Goal: Information Seeking & Learning: Learn about a topic

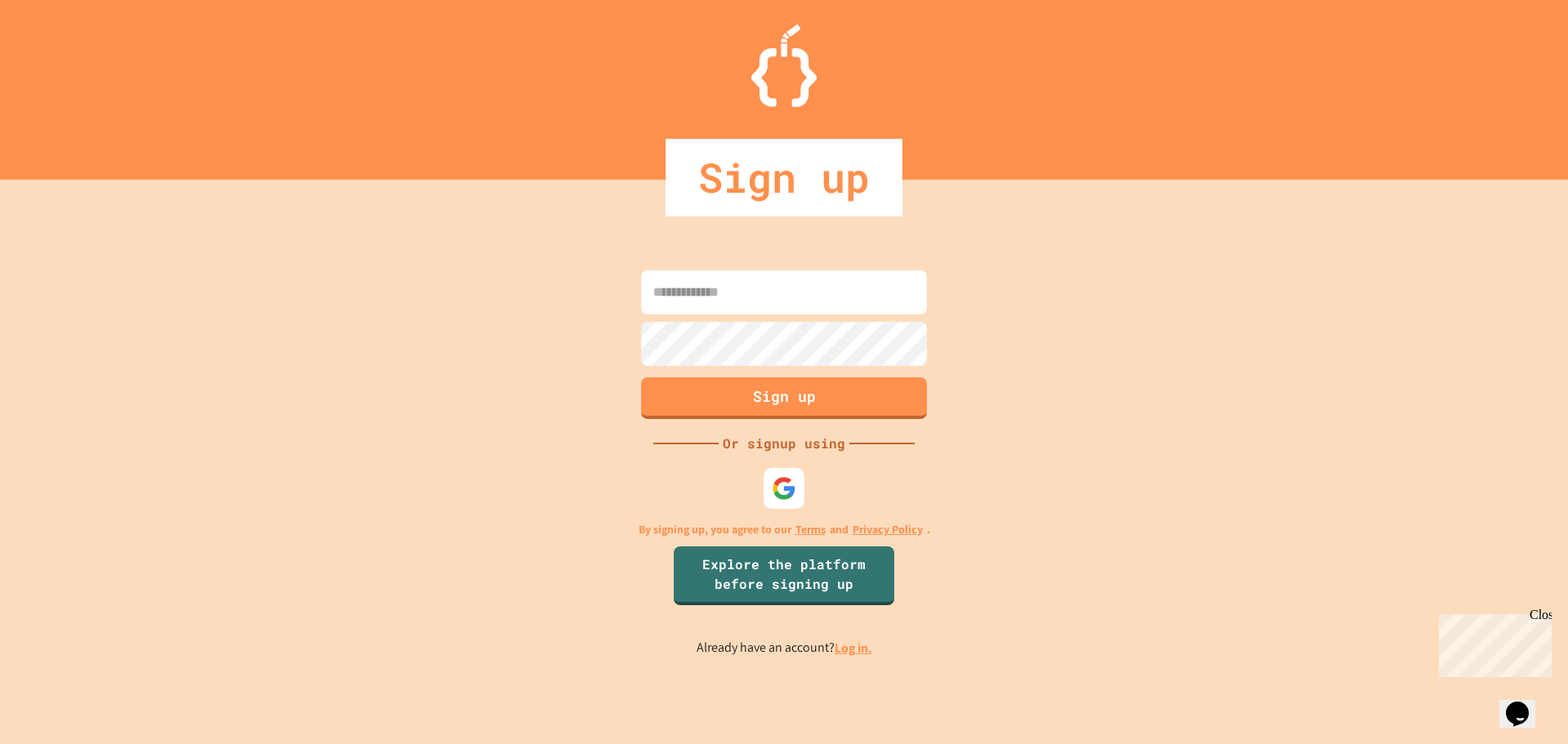
click at [836, 294] on input at bounding box center [784, 293] width 286 height 44
type input "**********"
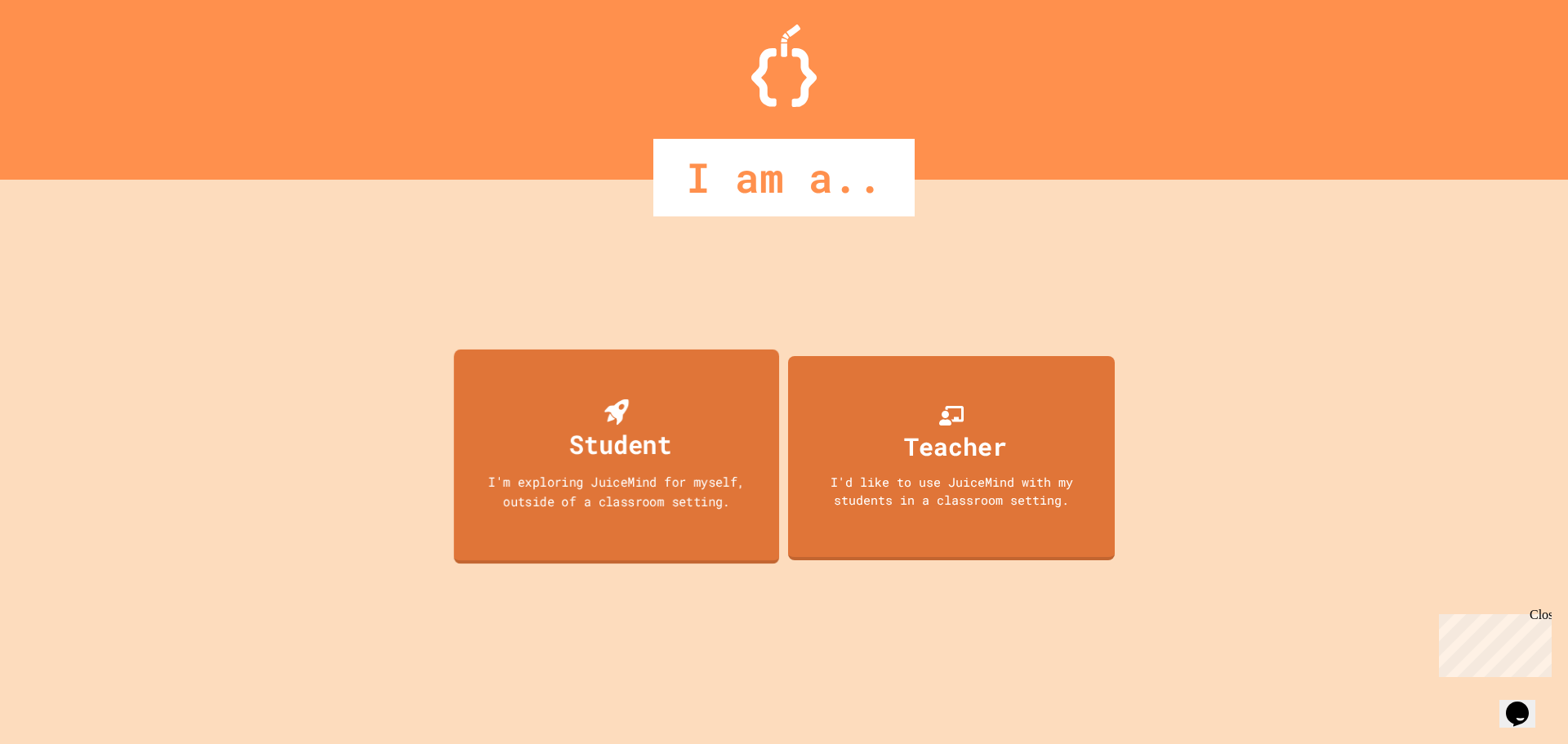
click at [676, 495] on div "I'm exploring JuiceMind for myself, outside of a classroom setting." at bounding box center [617, 492] width 293 height 39
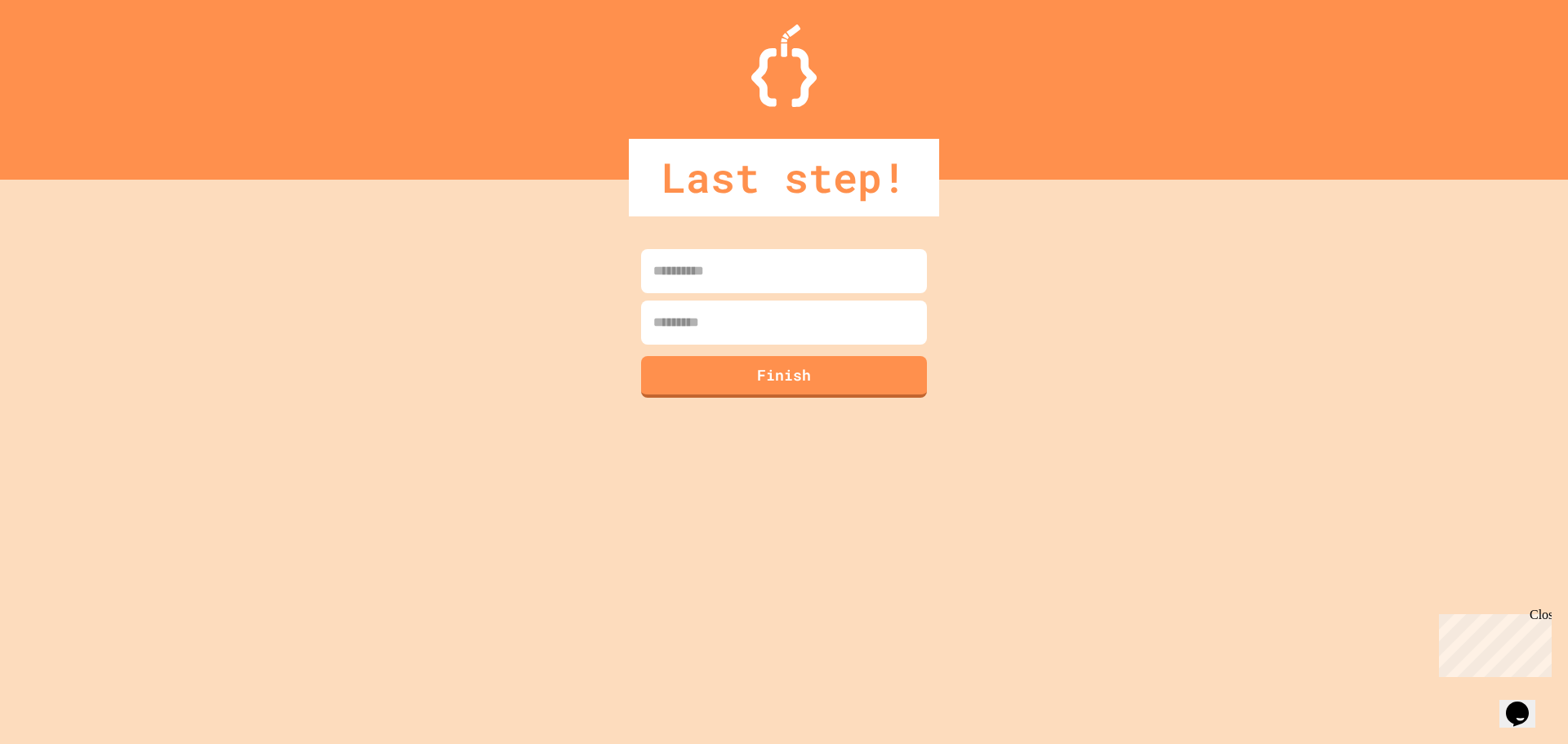
click at [735, 261] on input at bounding box center [784, 272] width 286 height 44
type input "*******"
click at [745, 321] on input at bounding box center [784, 323] width 286 height 44
type input "*****"
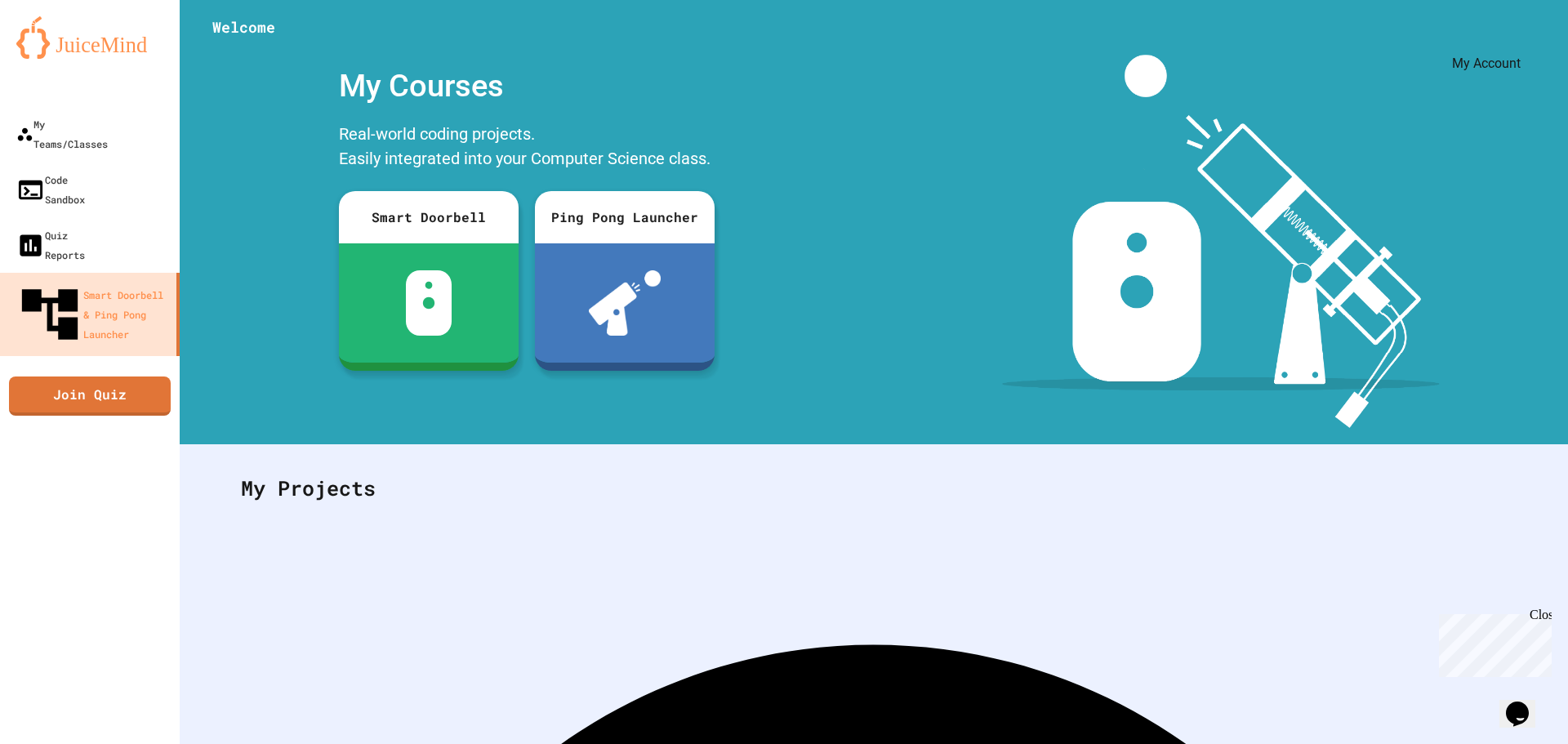
click at [1518, 40] on icon "My Account" at bounding box center [1518, 40] width 0 height 0
click at [1485, 743] on div at bounding box center [784, 744] width 1568 height 0
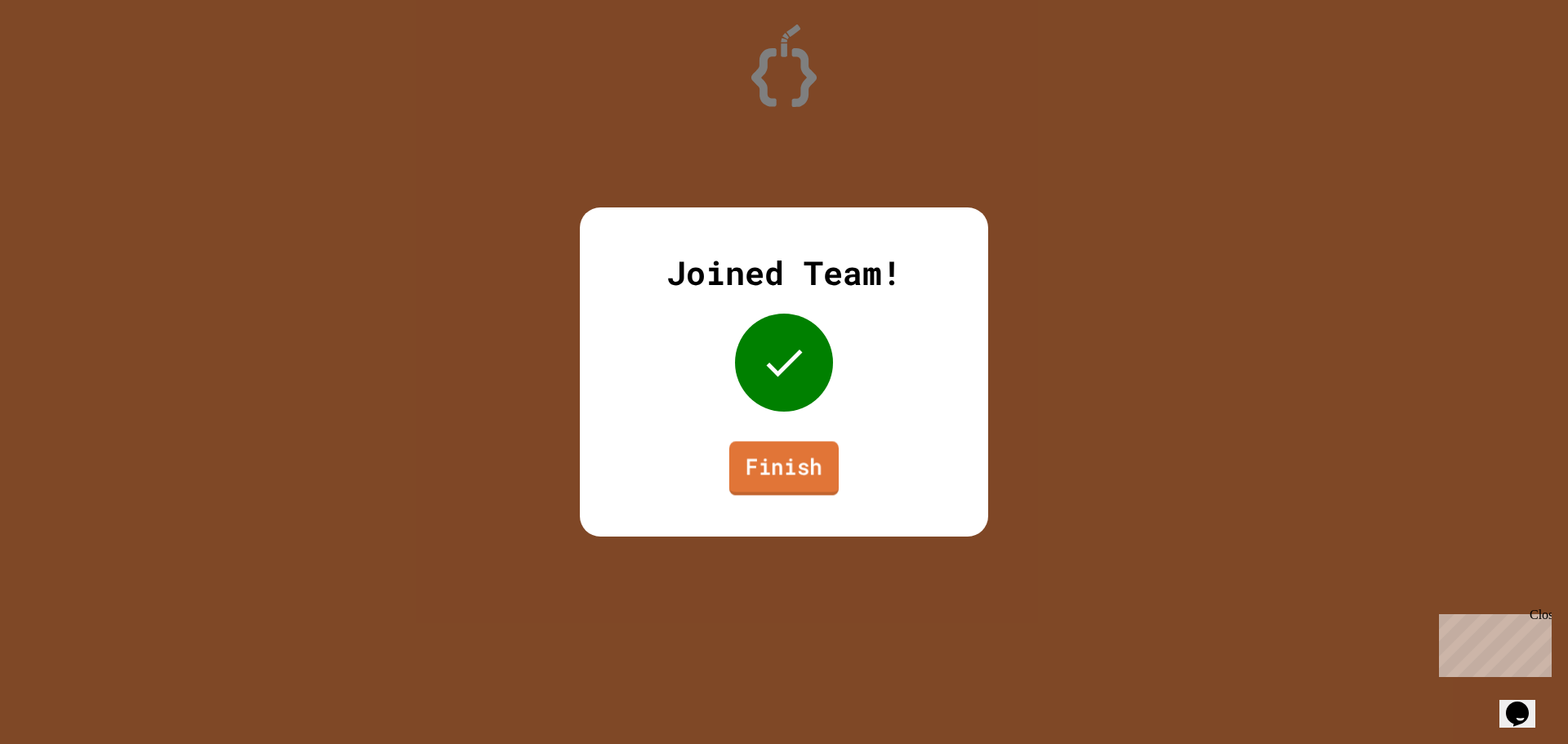
click at [820, 444] on link "Finish" at bounding box center [783, 468] width 109 height 54
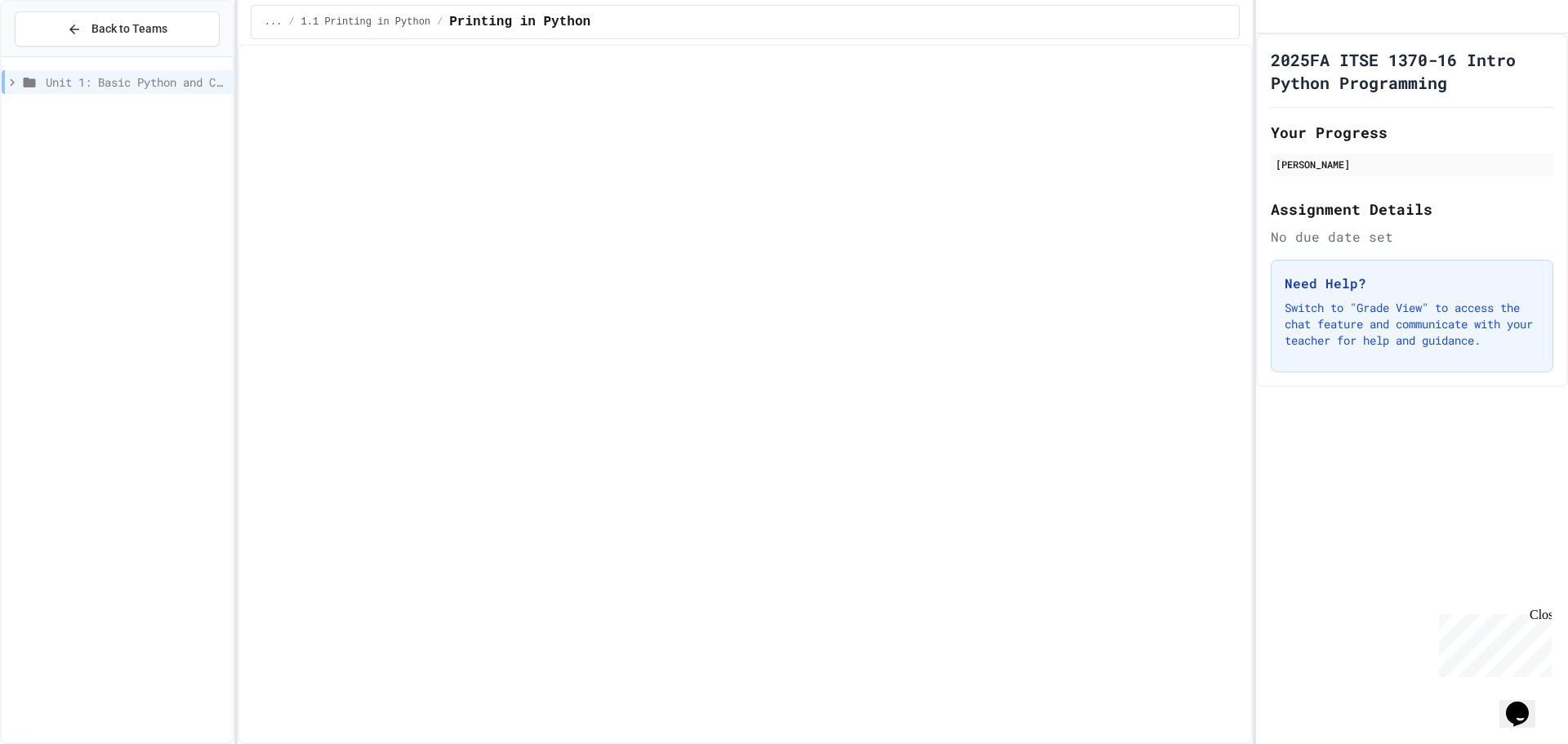
click at [193, 87] on span "Unit 1: Basic Python and Console Interaction" at bounding box center [136, 82] width 181 height 17
click at [160, 57] on div "Unit 1: Basic Python and Console Interaction 1.1 Printing in Python" at bounding box center [117, 399] width 231 height 685
click at [160, 78] on span "Unit 1: Basic Python and Console Interaction" at bounding box center [134, 82] width 183 height 17
click at [153, 25] on span "Back to Teams" at bounding box center [129, 28] width 76 height 17
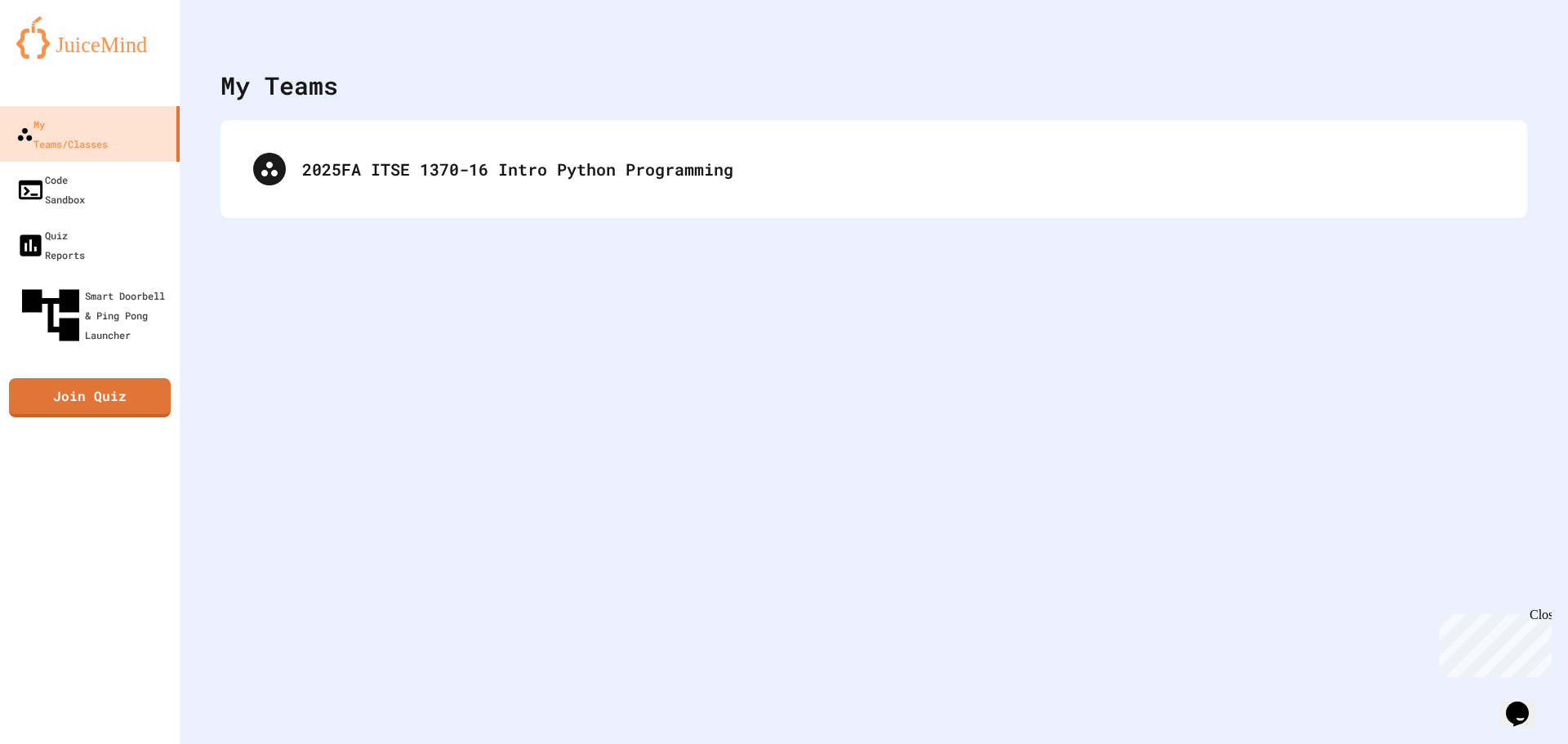
click at [632, 205] on div "2025FA ITSE 1370-16 Intro Python Programming" at bounding box center [873, 169] width 1307 height 98
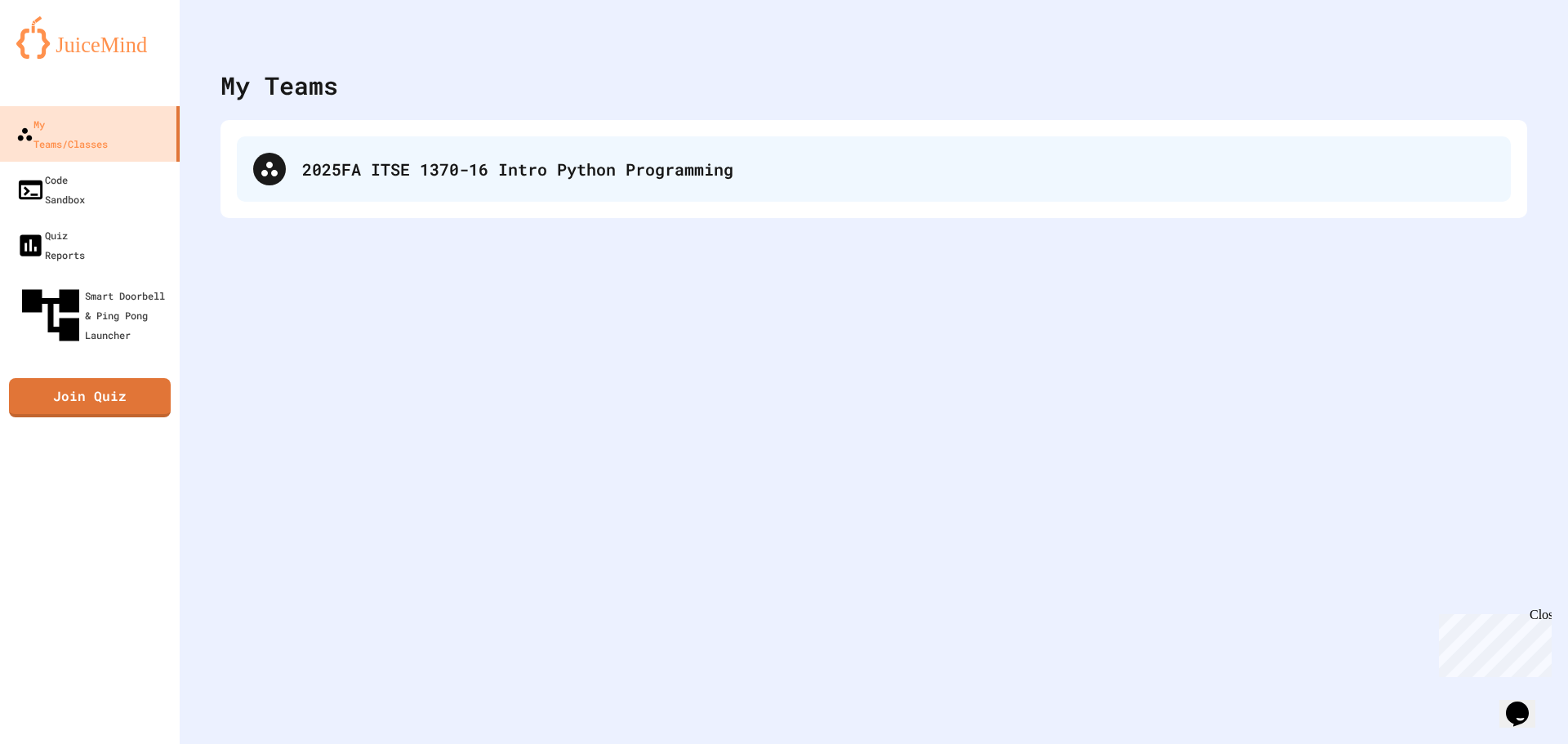
click at [614, 183] on div "2025FA ITSE 1370-16 Intro Python Programming" at bounding box center [873, 169] width 1274 height 65
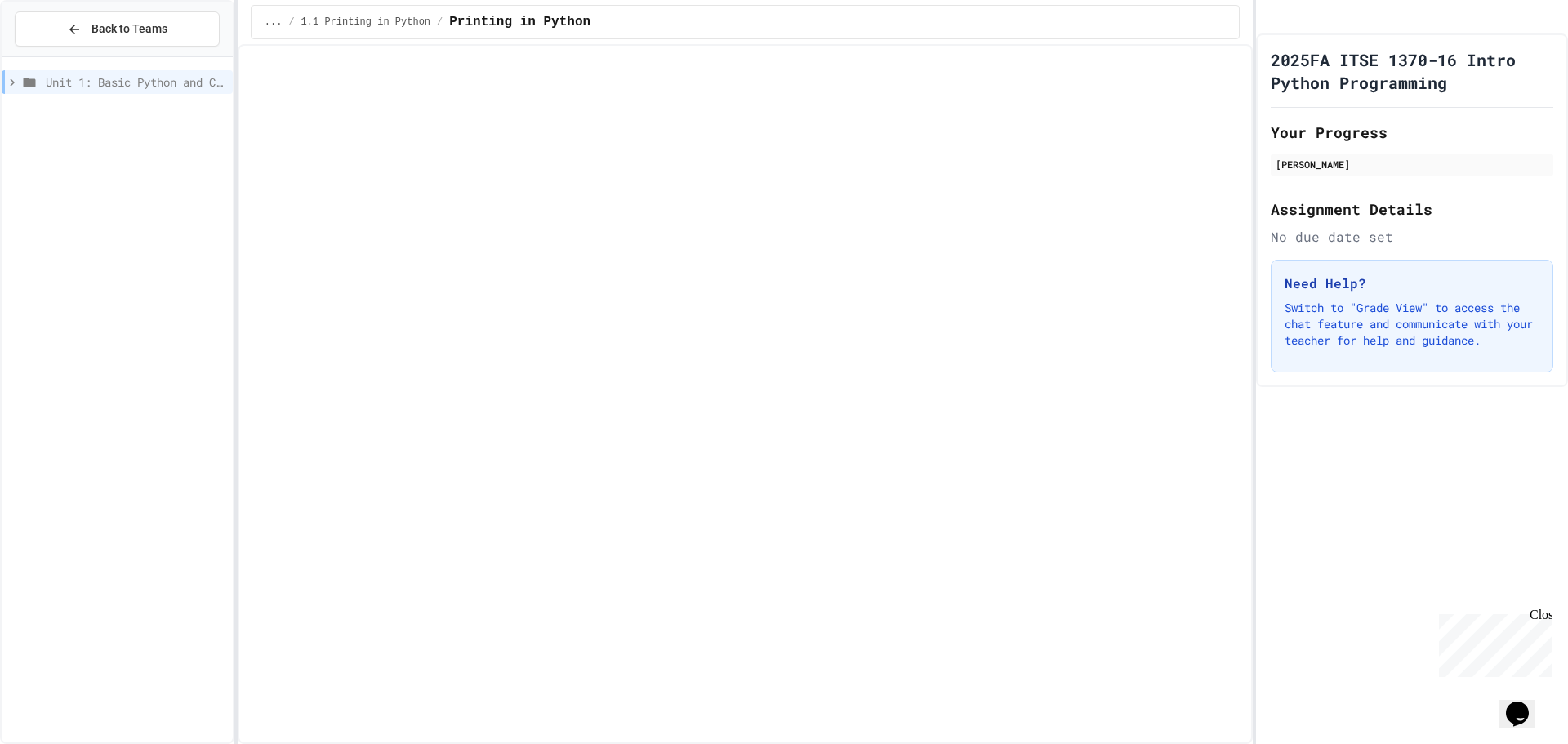
click at [1133, 573] on div at bounding box center [745, 394] width 1015 height 700
click at [178, 26] on button "Back to Teams" at bounding box center [117, 28] width 205 height 35
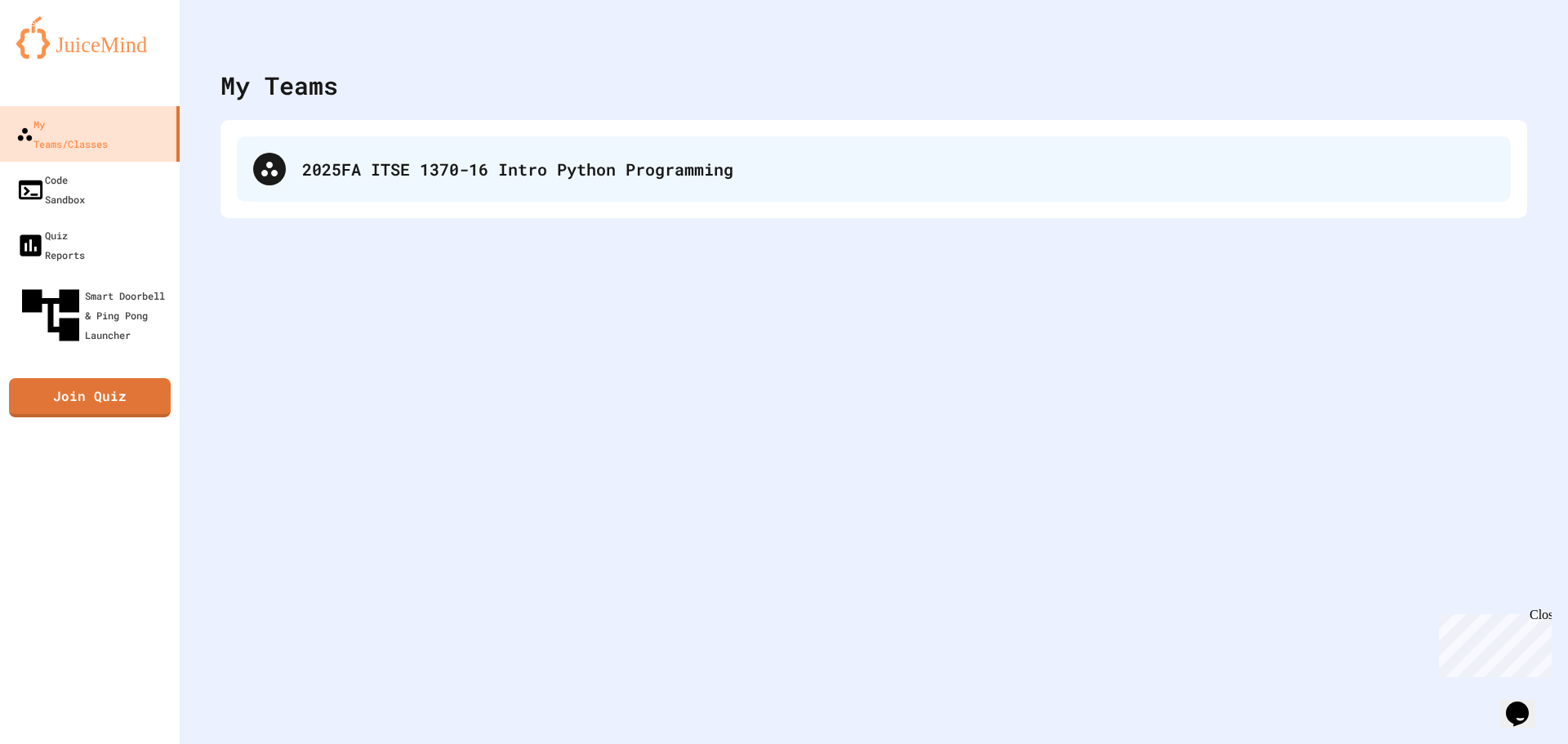
click at [422, 138] on div "2025FA ITSE 1370-16 Intro Python Programming" at bounding box center [873, 169] width 1274 height 65
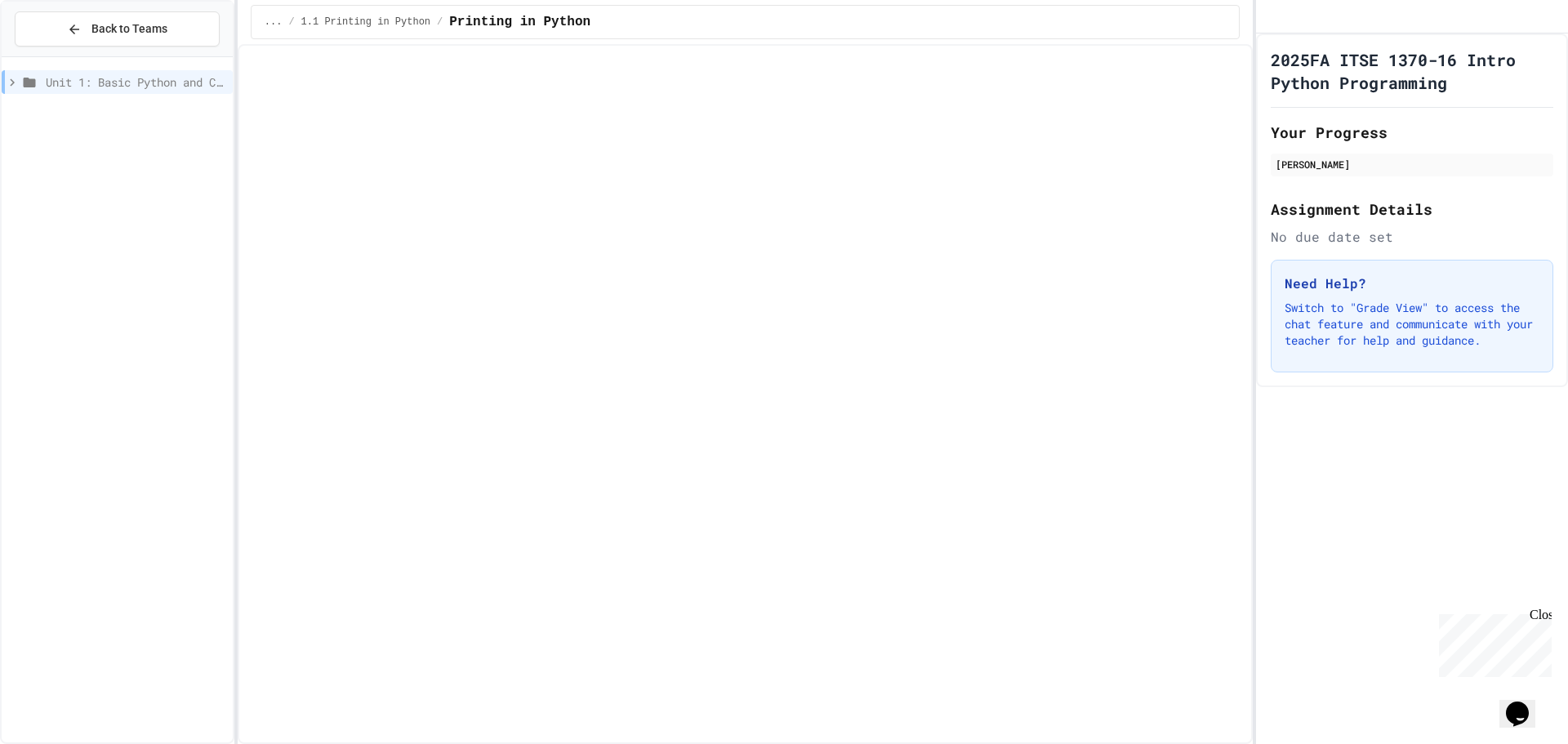
click at [525, 17] on span "Printing in Python" at bounding box center [520, 21] width 141 height 19
click at [379, 27] on span "1.1 Printing in Python" at bounding box center [366, 22] width 129 height 13
click at [116, 19] on button "Back to Teams" at bounding box center [117, 28] width 205 height 35
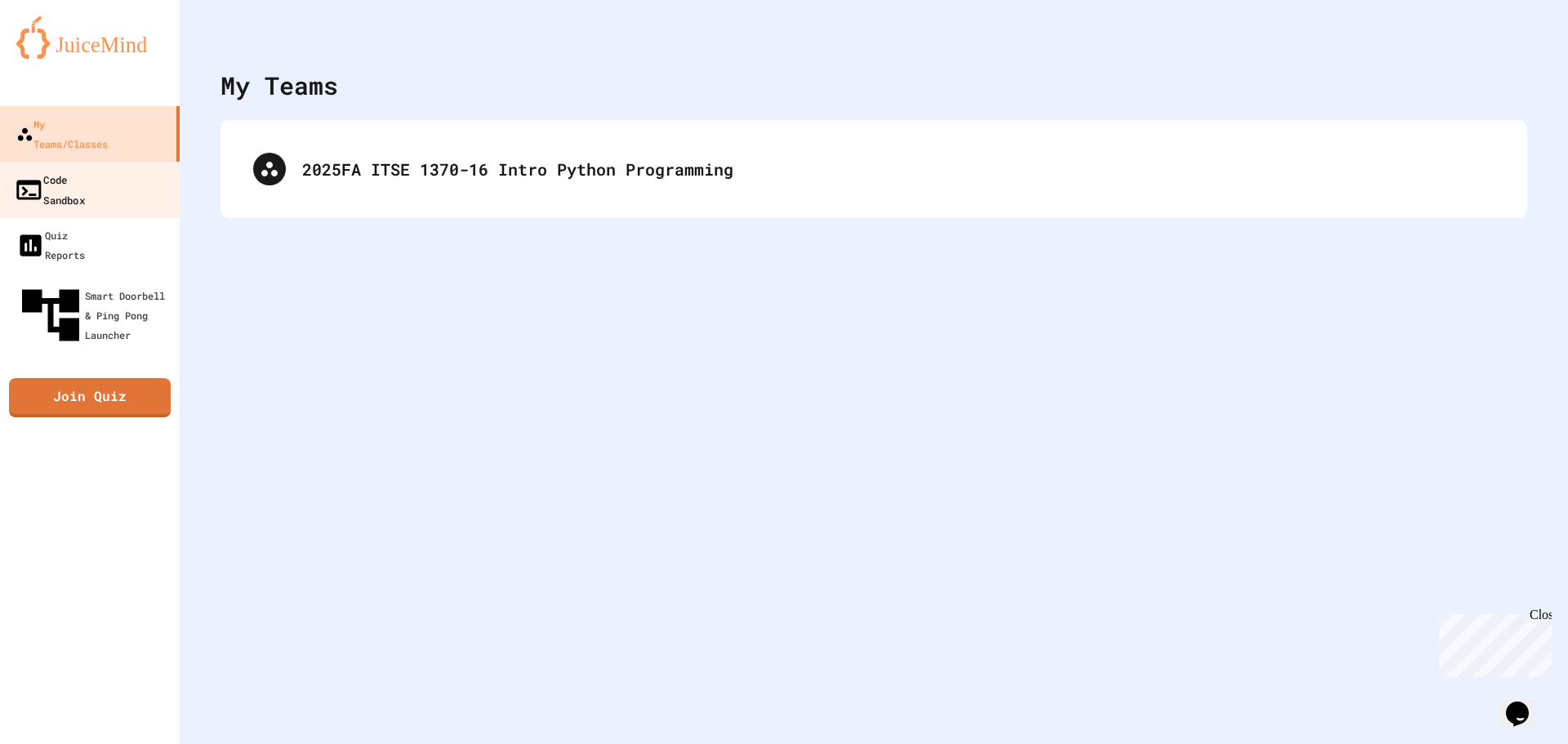
click at [129, 168] on link "Code Sandbox" at bounding box center [90, 189] width 185 height 57
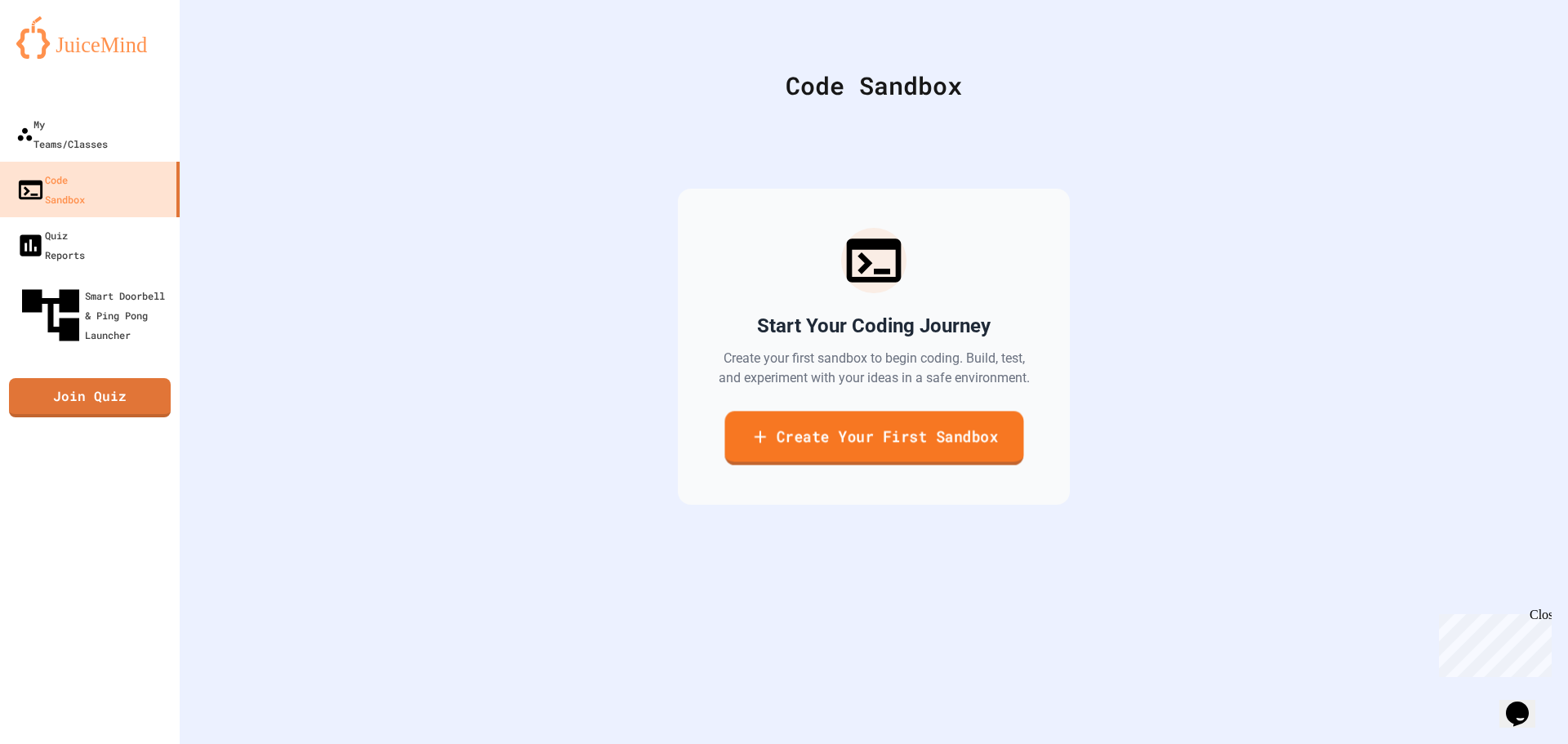
click at [981, 421] on link "Create Your First Sandbox" at bounding box center [874, 438] width 299 height 54
drag, startPoint x: 732, startPoint y: 396, endPoint x: 735, endPoint y: 405, distance: 9.5
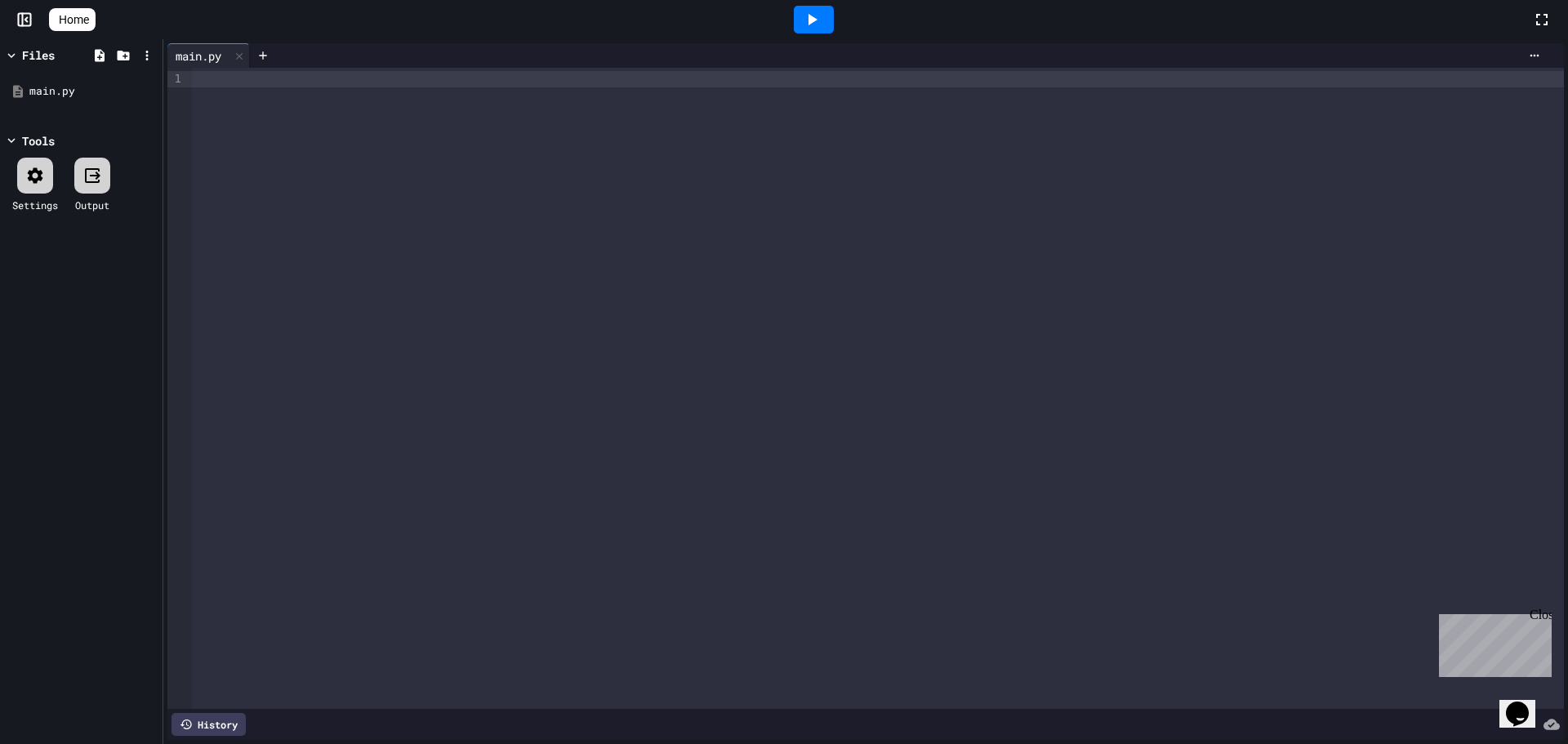
click at [332, 82] on div at bounding box center [878, 79] width 1372 height 17
click at [831, 11] on div at bounding box center [814, 19] width 40 height 28
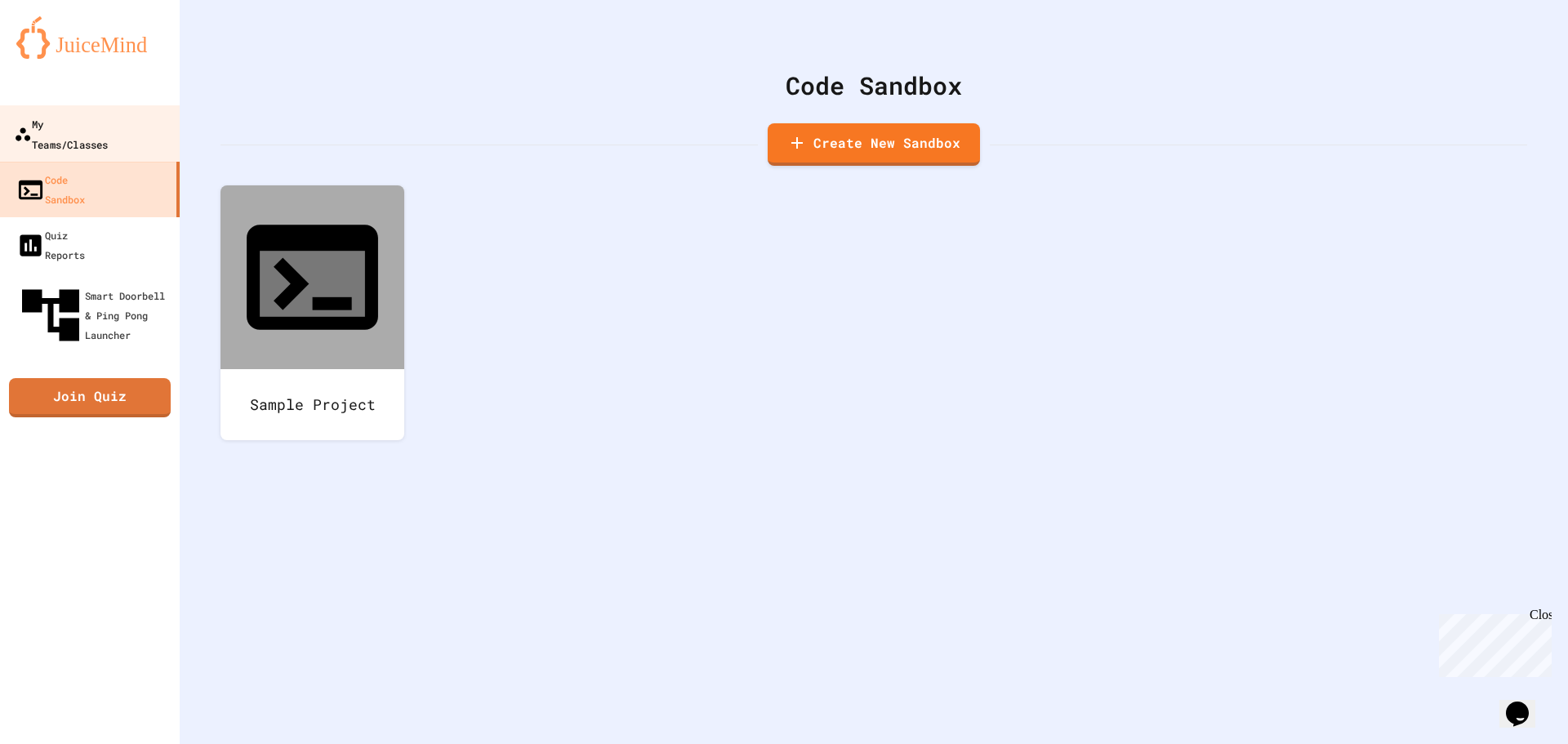
click at [108, 119] on div "My Teams/Classes" at bounding box center [61, 134] width 94 height 40
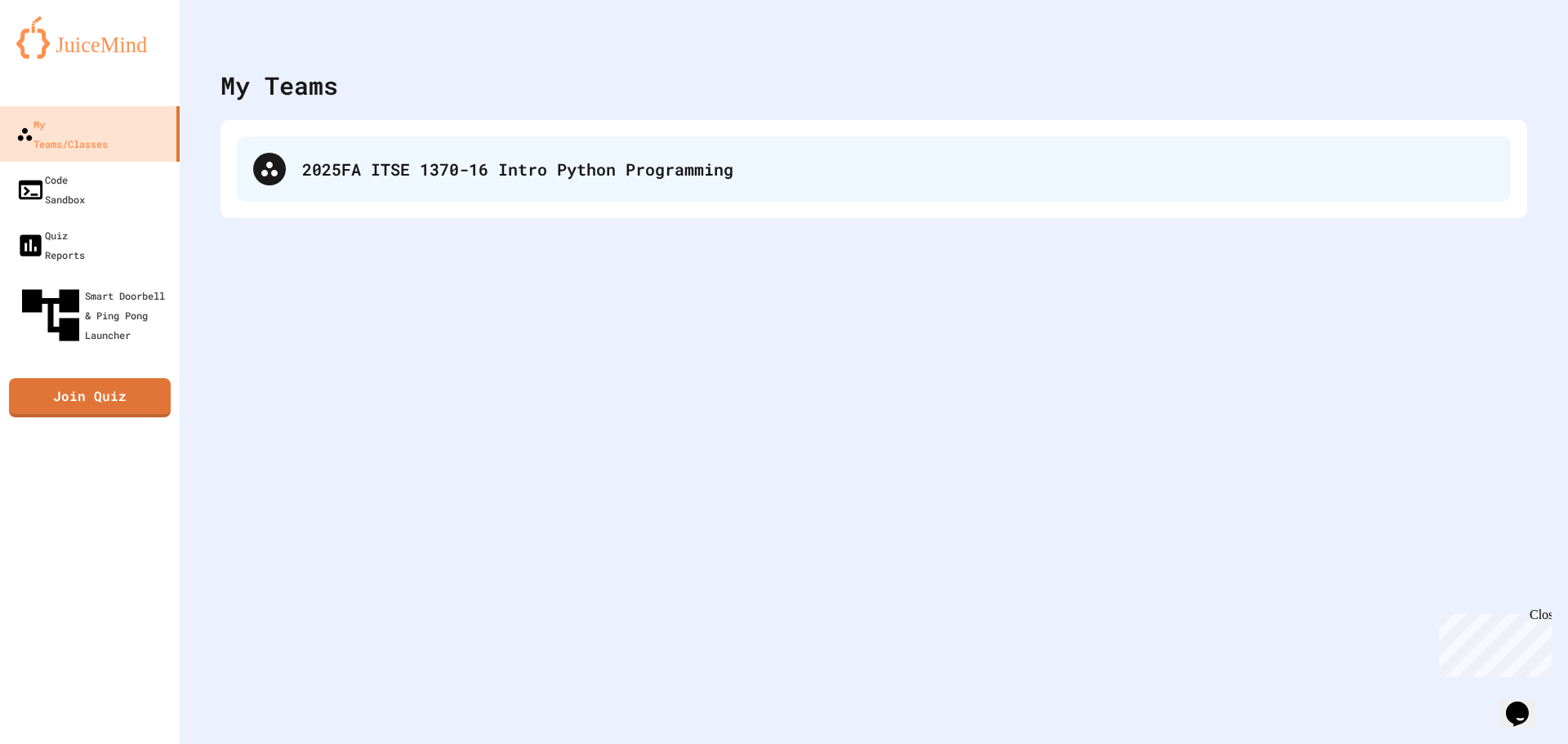
click at [430, 138] on div "2025FA ITSE 1370-16 Intro Python Programming" at bounding box center [873, 169] width 1274 height 65
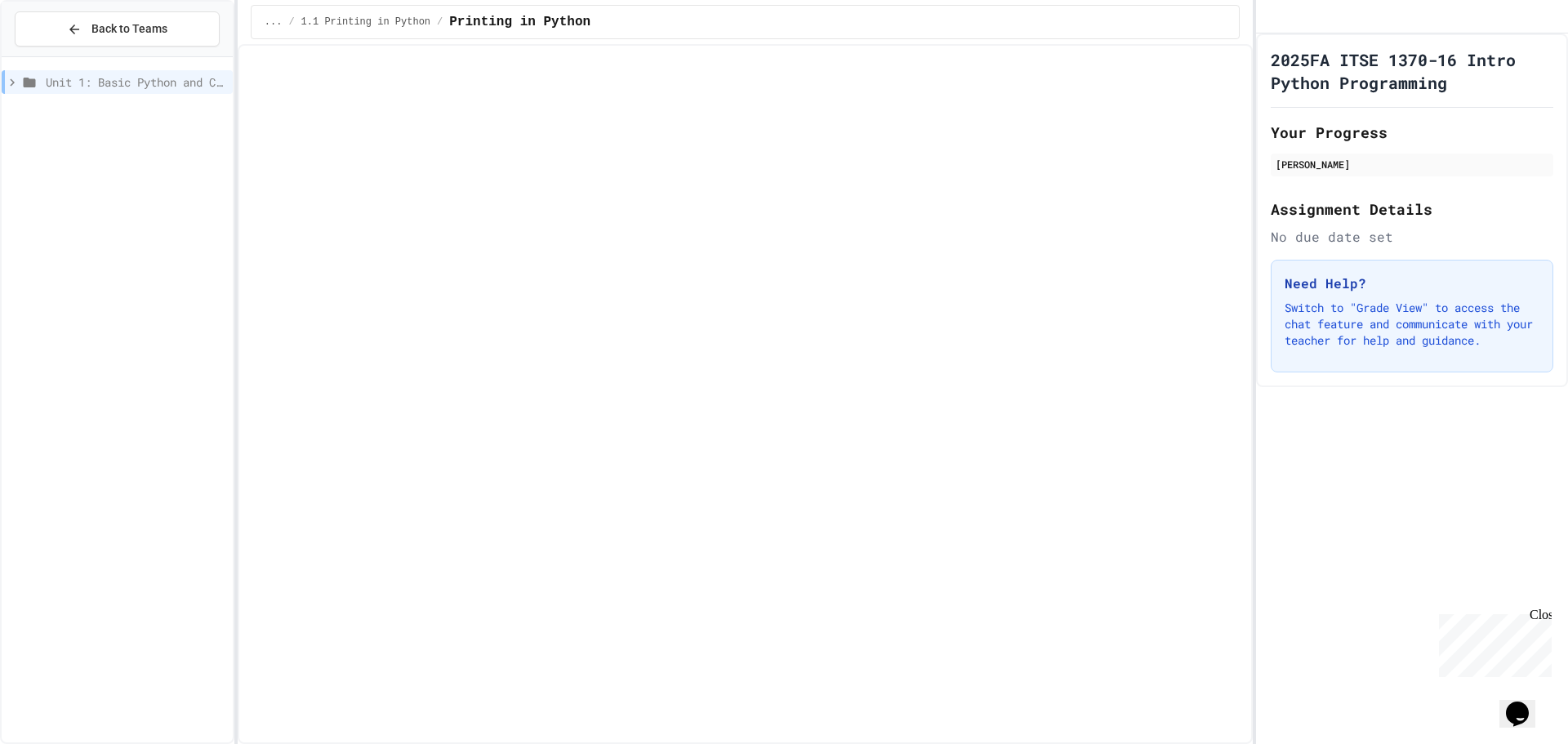
click at [267, 27] on span "..." at bounding box center [274, 22] width 18 height 13
click at [485, 21] on span "Printing in Python" at bounding box center [520, 21] width 141 height 19
click at [212, 87] on span "Unit 1: Basic Python and Console Interaction" at bounding box center [136, 82] width 181 height 17
click at [214, 86] on span "Unit 1: Basic Python and Console Interaction" at bounding box center [134, 82] width 183 height 17
click at [215, 86] on span "Unit 1: Basic Python and Console Interaction" at bounding box center [136, 82] width 181 height 17
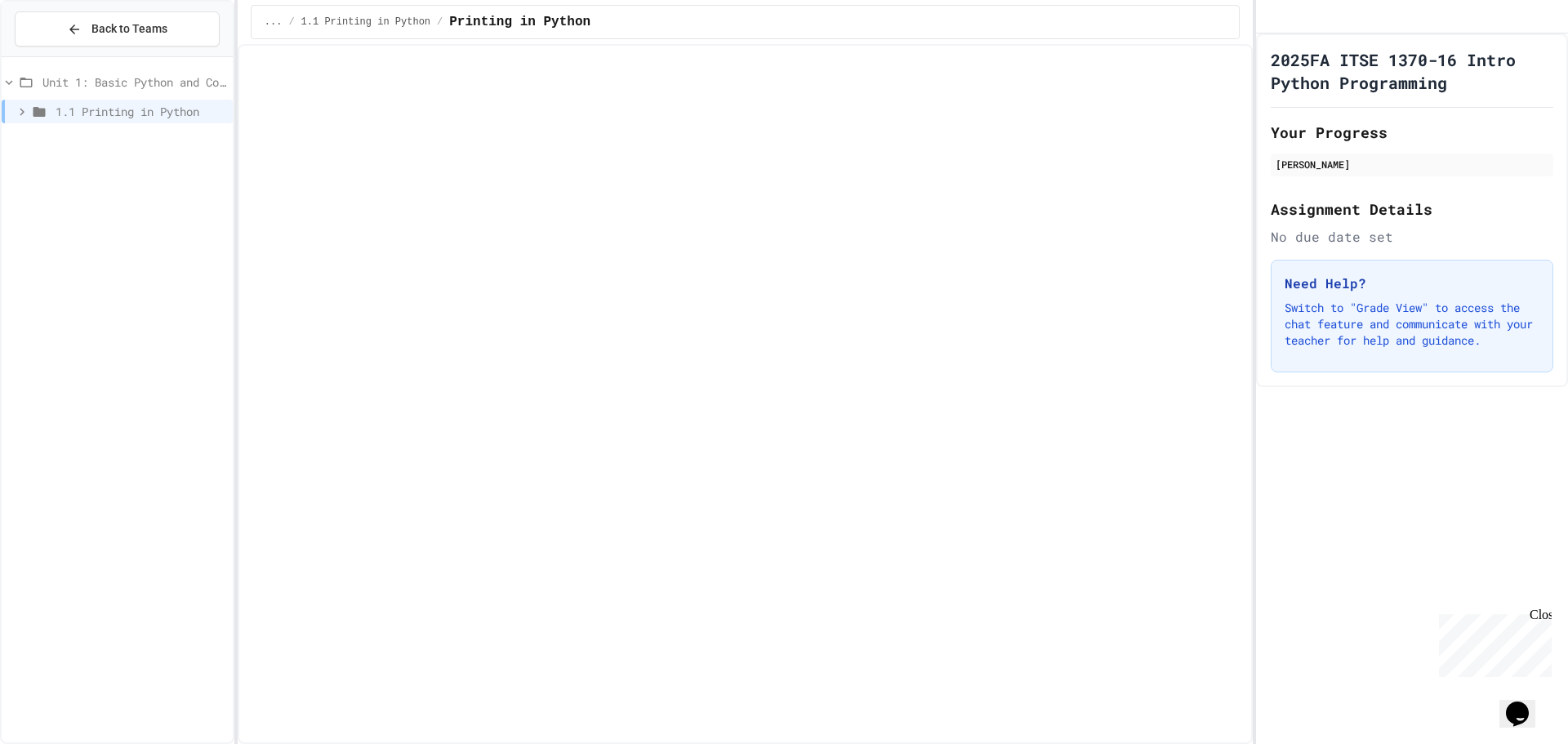
click at [182, 107] on div "1.1 Printing in Python" at bounding box center [117, 112] width 231 height 24
click at [182, 137] on span "Printing in Python" at bounding box center [143, 140] width 166 height 17
click at [170, 169] on span "Hello, world!" at bounding box center [143, 170] width 166 height 17
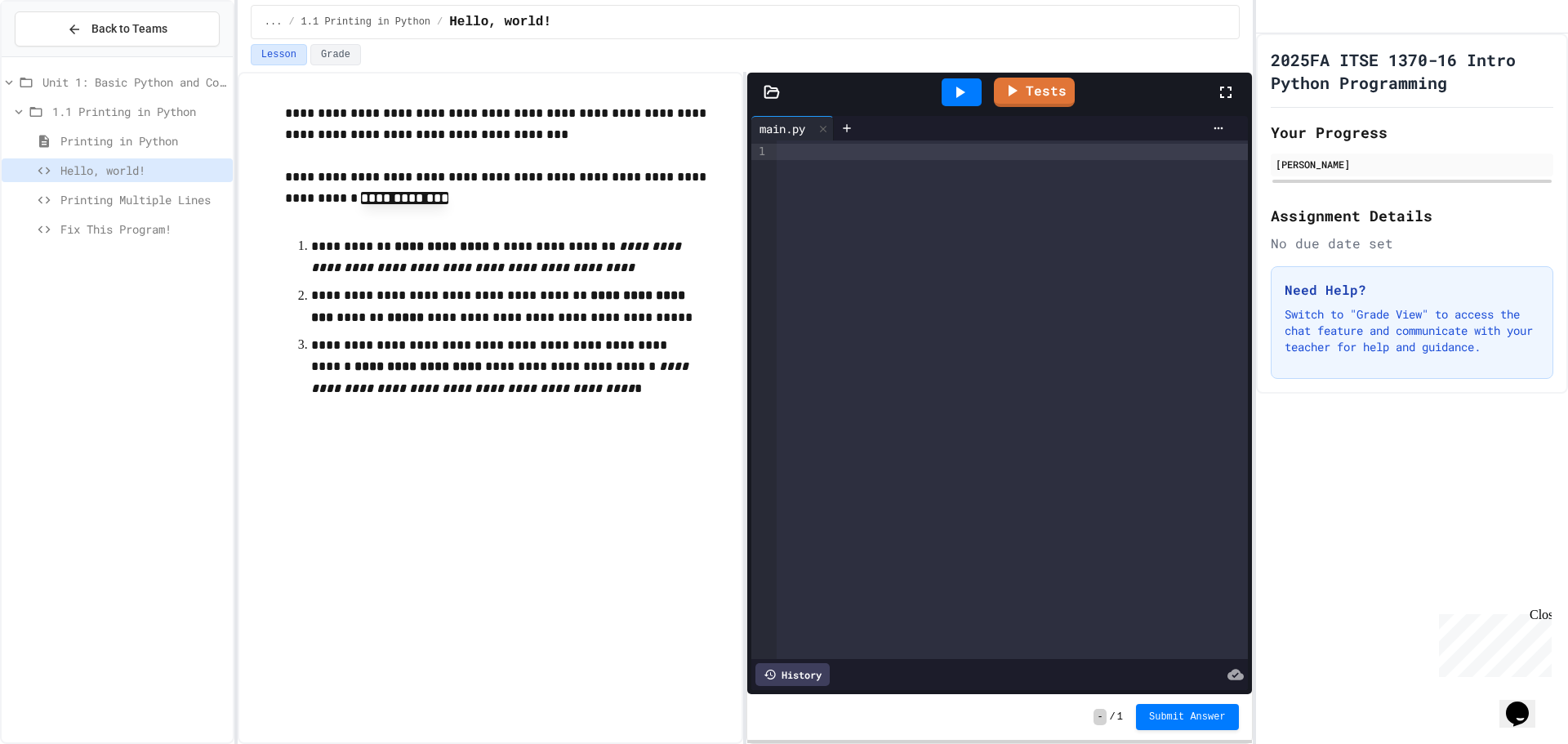
click at [836, 158] on div at bounding box center [1012, 152] width 471 height 17
click at [828, 157] on span "**********" at bounding box center [837, 151] width 55 height 11
click at [831, 157] on span "**********" at bounding box center [837, 151] width 55 height 11
click at [865, 153] on span "**********" at bounding box center [837, 151] width 55 height 11
click at [950, 83] on icon at bounding box center [959, 92] width 19 height 19
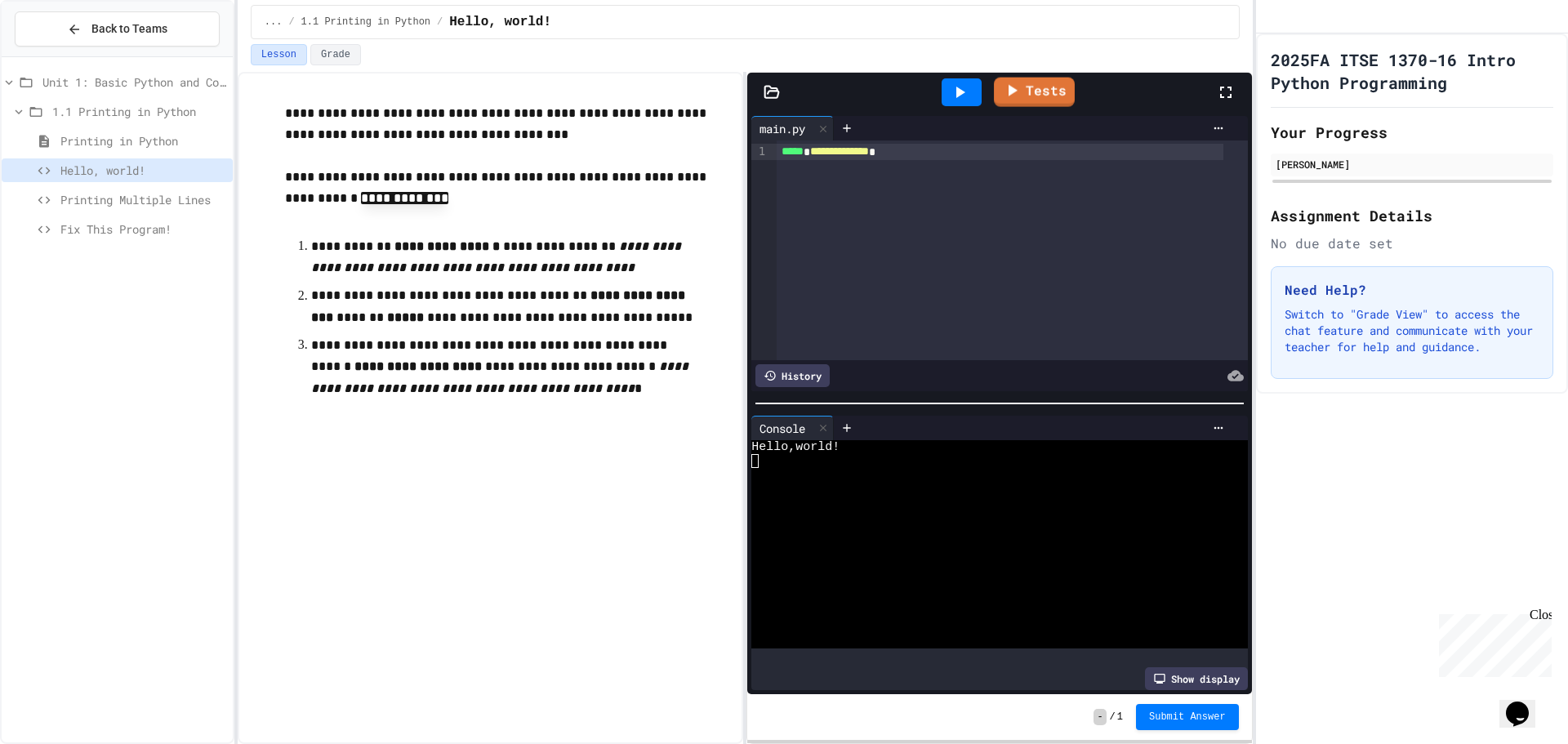
click at [1020, 73] on div "Tests" at bounding box center [1005, 93] width 419 height 44
click at [1028, 90] on link "Tests" at bounding box center [1033, 90] width 75 height 31
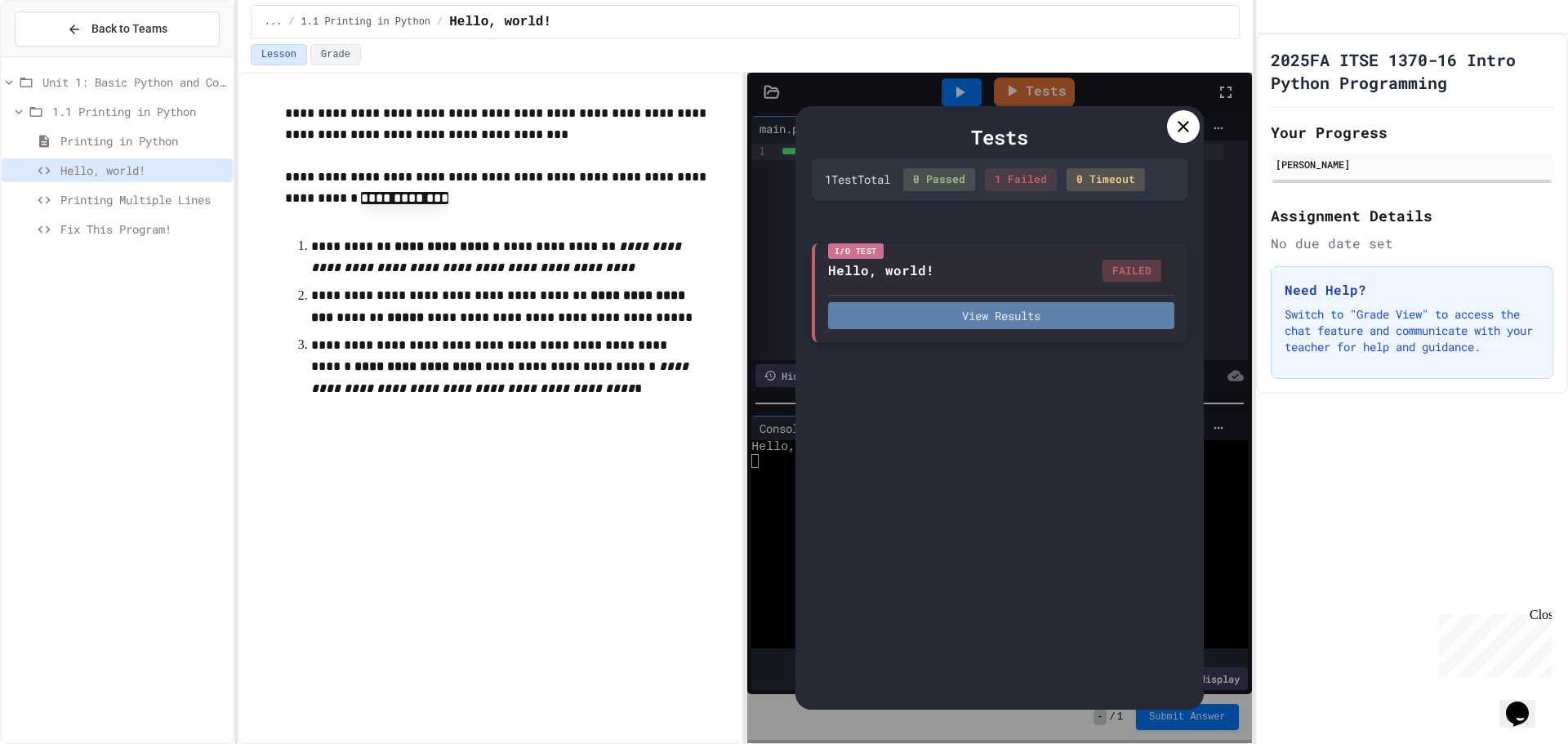
click at [1033, 311] on button "View Results" at bounding box center [1001, 315] width 347 height 27
click at [1175, 116] on div at bounding box center [1183, 127] width 33 height 33
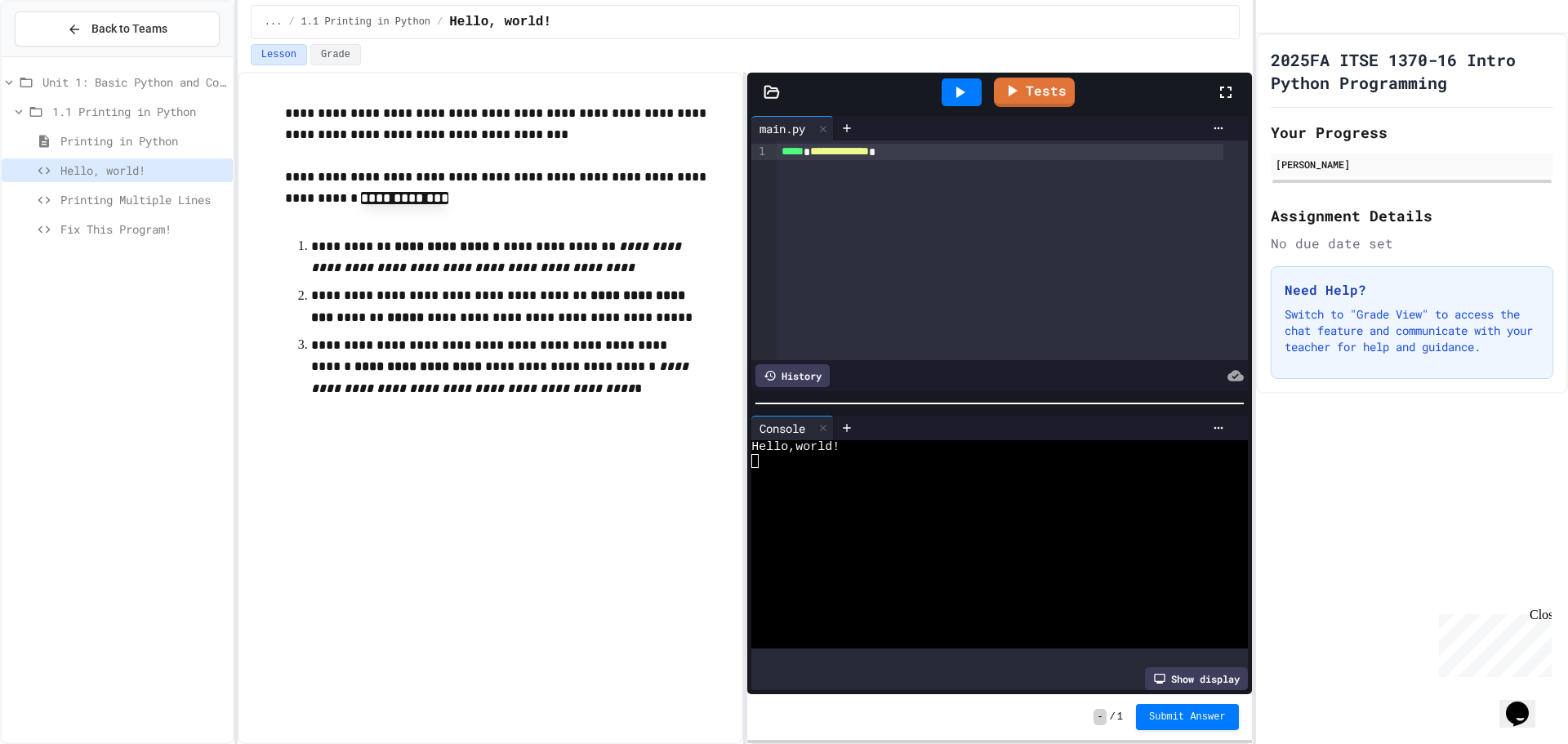
click at [865, 156] on span "**********" at bounding box center [839, 151] width 59 height 11
click at [1050, 93] on link "Tests" at bounding box center [1033, 91] width 78 height 31
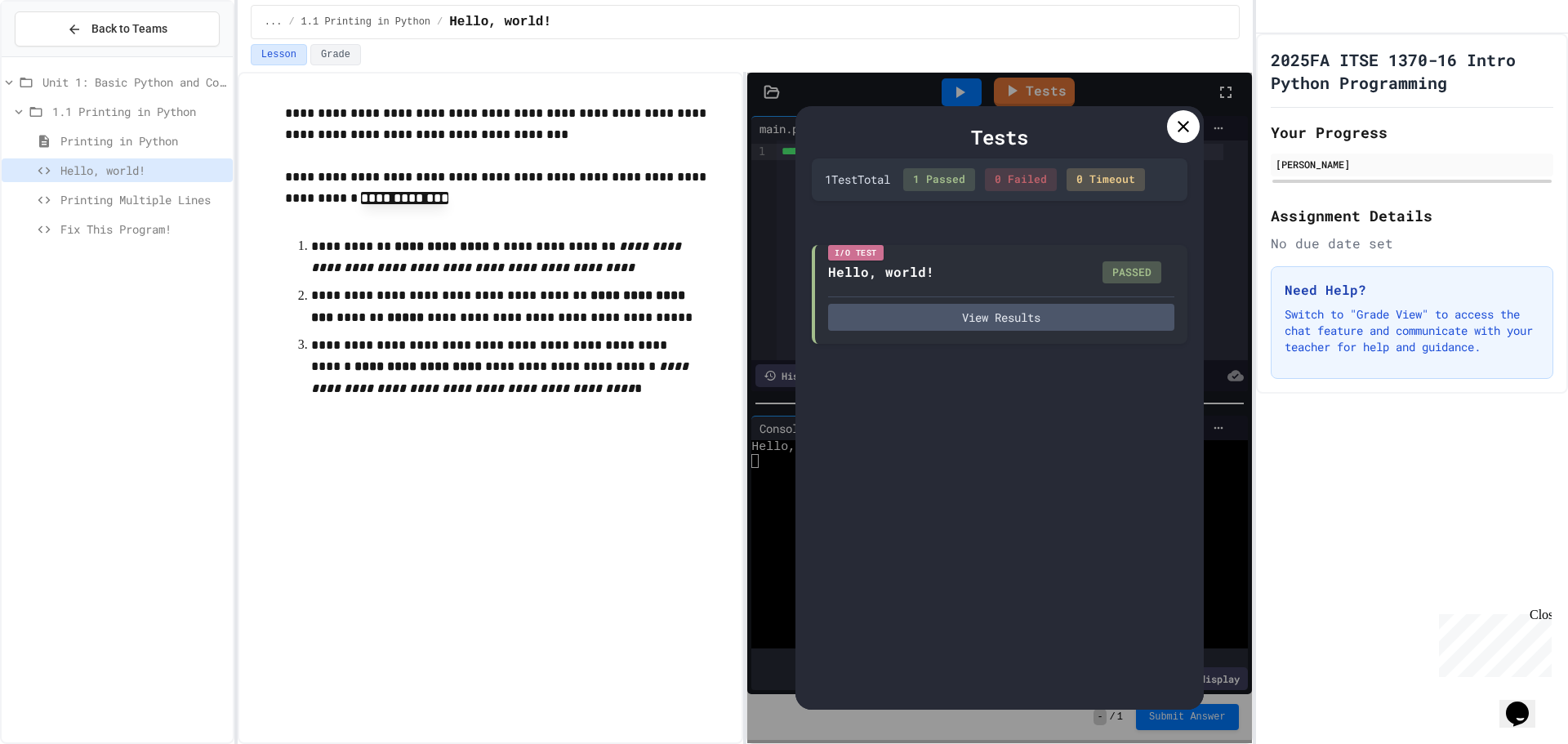
click at [1181, 125] on icon at bounding box center [1183, 127] width 11 height 11
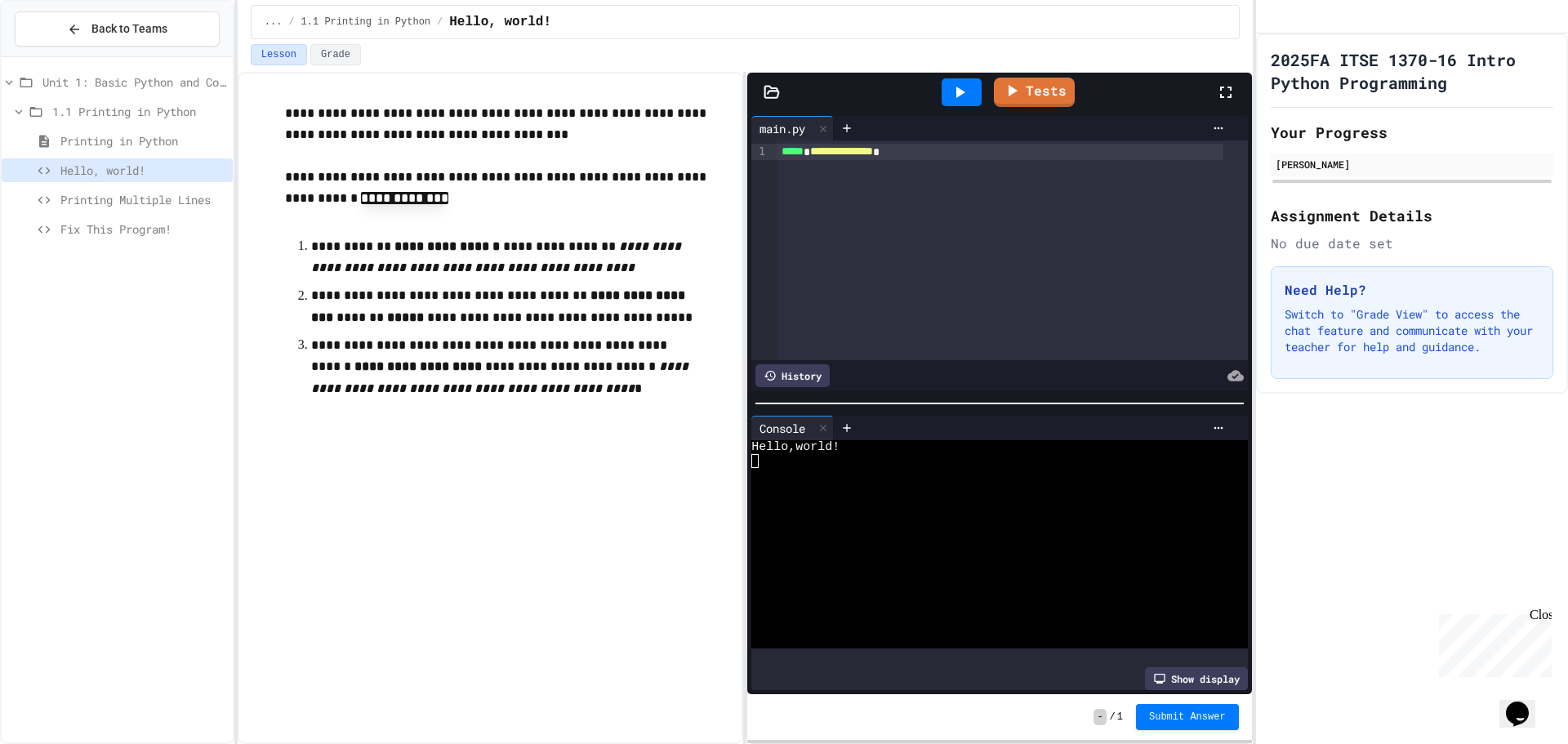
click at [138, 219] on div "Fix This Program!" at bounding box center [117, 229] width 231 height 24
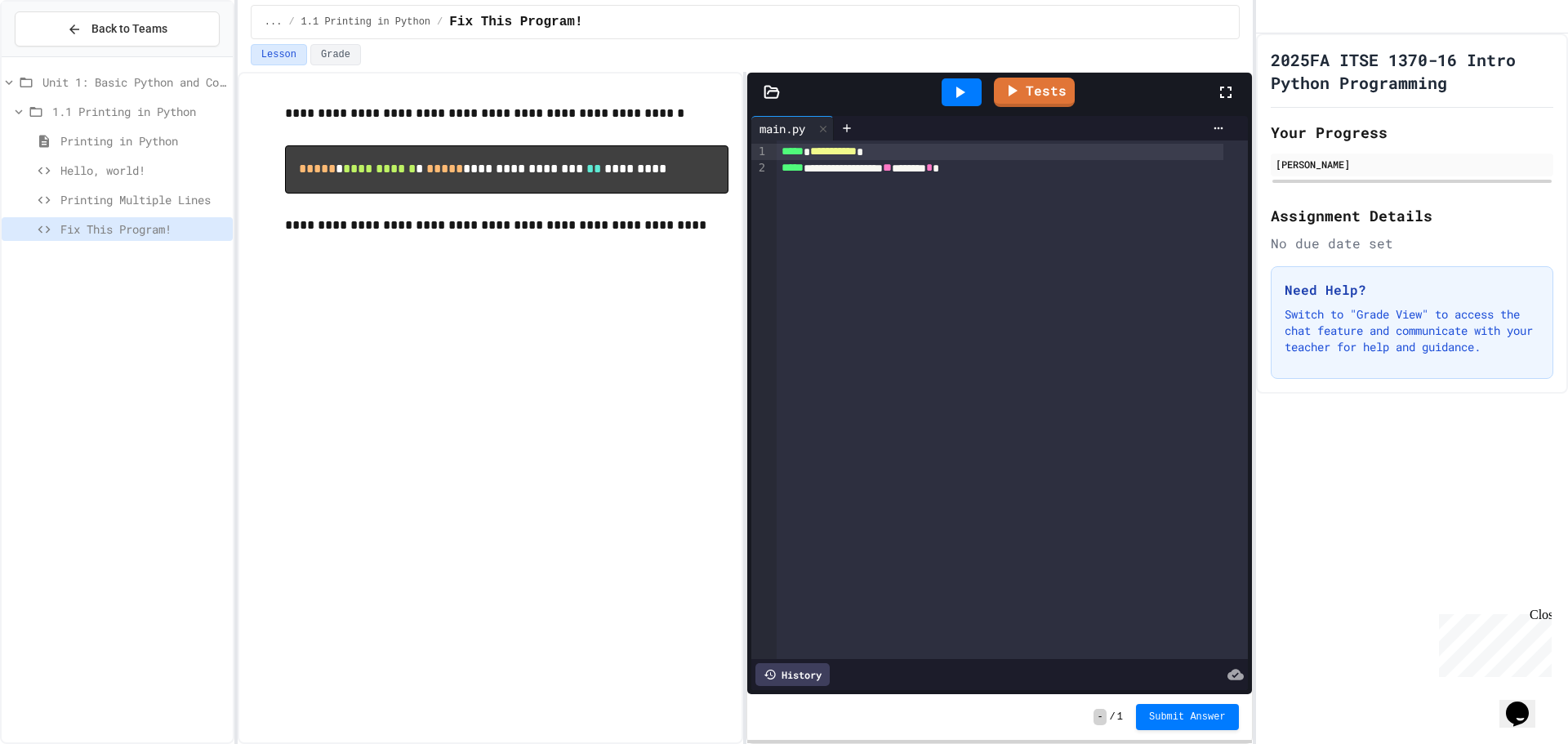
click at [945, 80] on div at bounding box center [962, 92] width 40 height 28
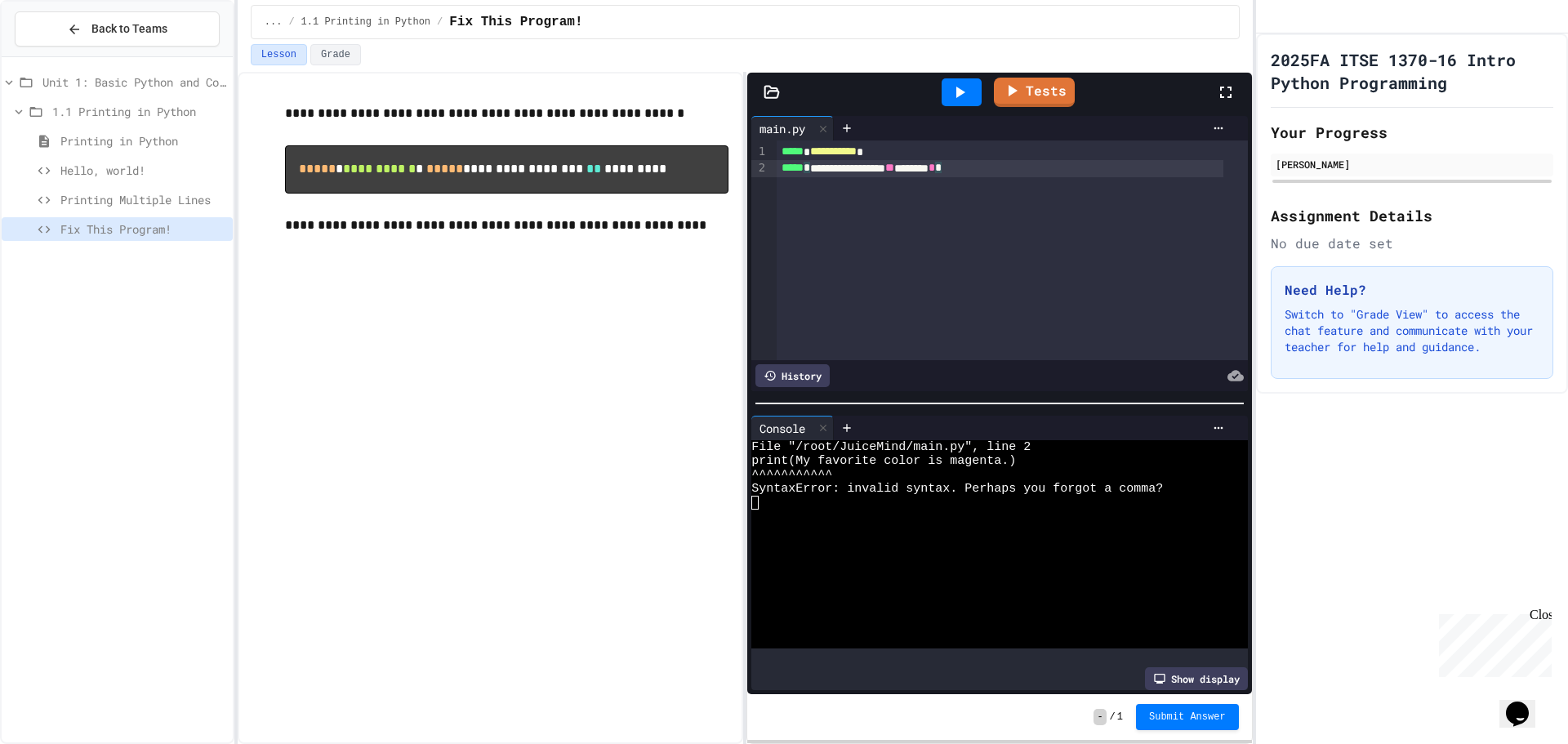
click at [818, 166] on div "**********" at bounding box center [1000, 169] width 447 height 17
click at [938, 167] on span "**********" at bounding box center [874, 167] width 128 height 11
click at [1008, 171] on div "**********" at bounding box center [1000, 169] width 447 height 17
click at [951, 72] on div at bounding box center [961, 93] width 56 height 44
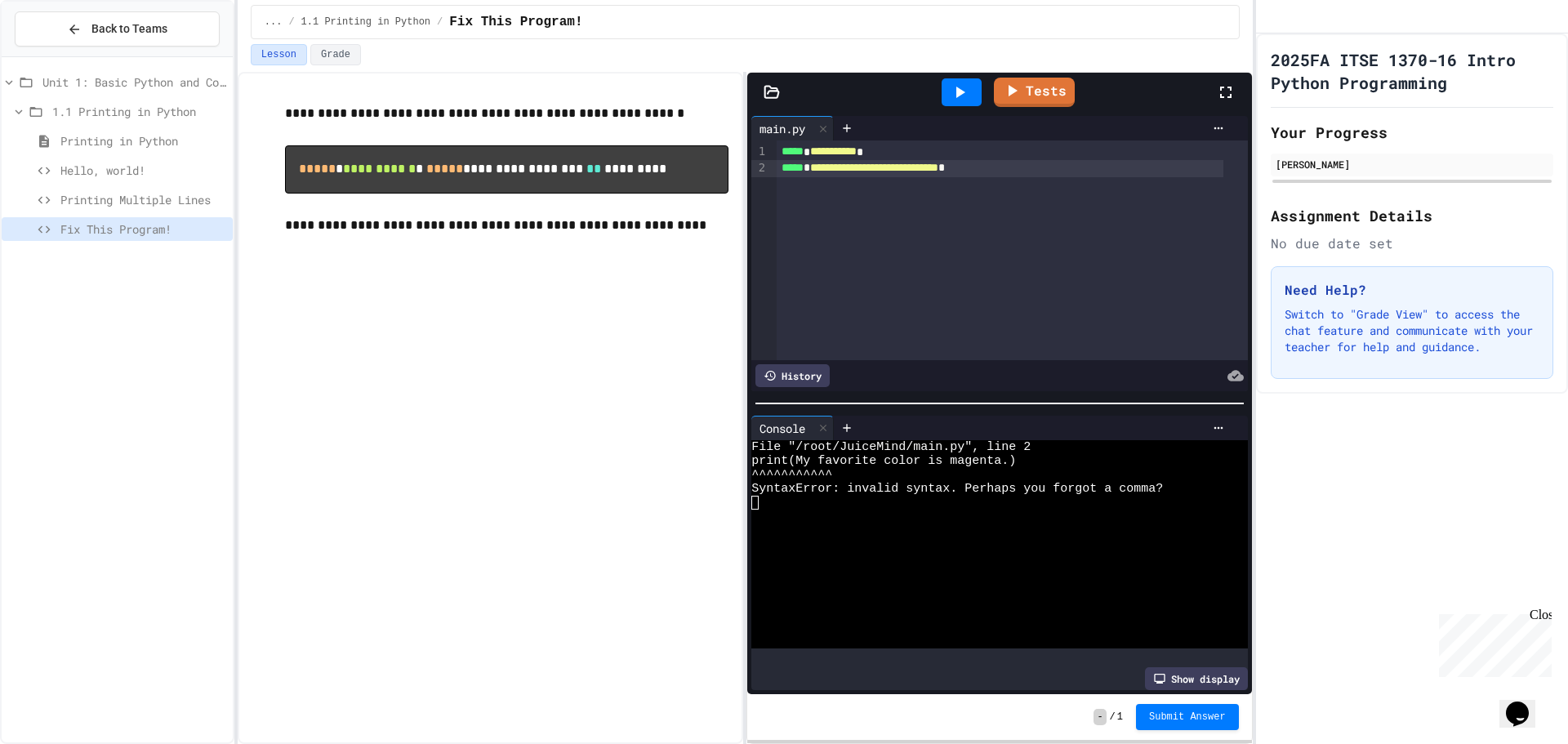
click at [957, 83] on div at bounding box center [962, 92] width 40 height 28
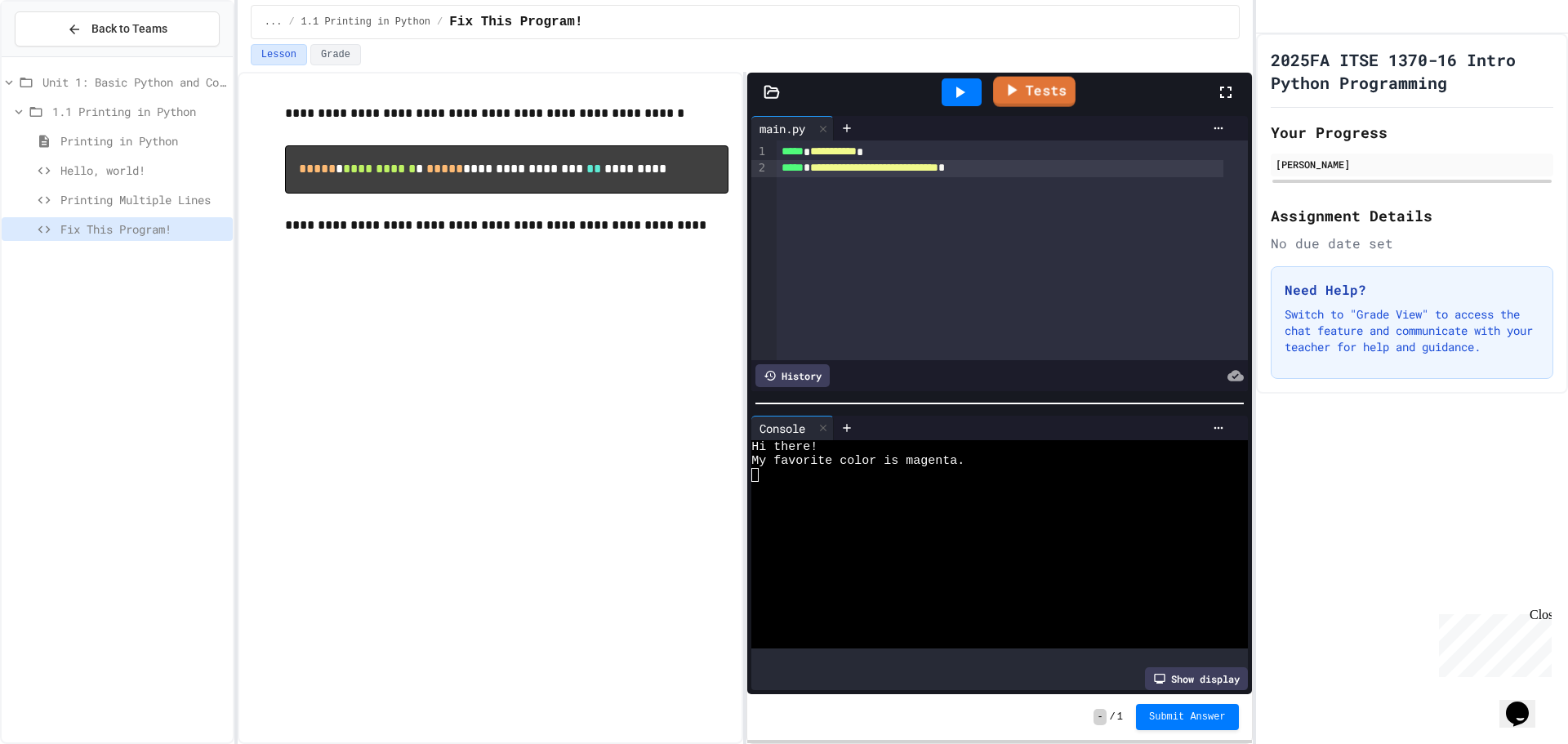
click at [1043, 96] on link "Tests" at bounding box center [1034, 92] width 83 height 30
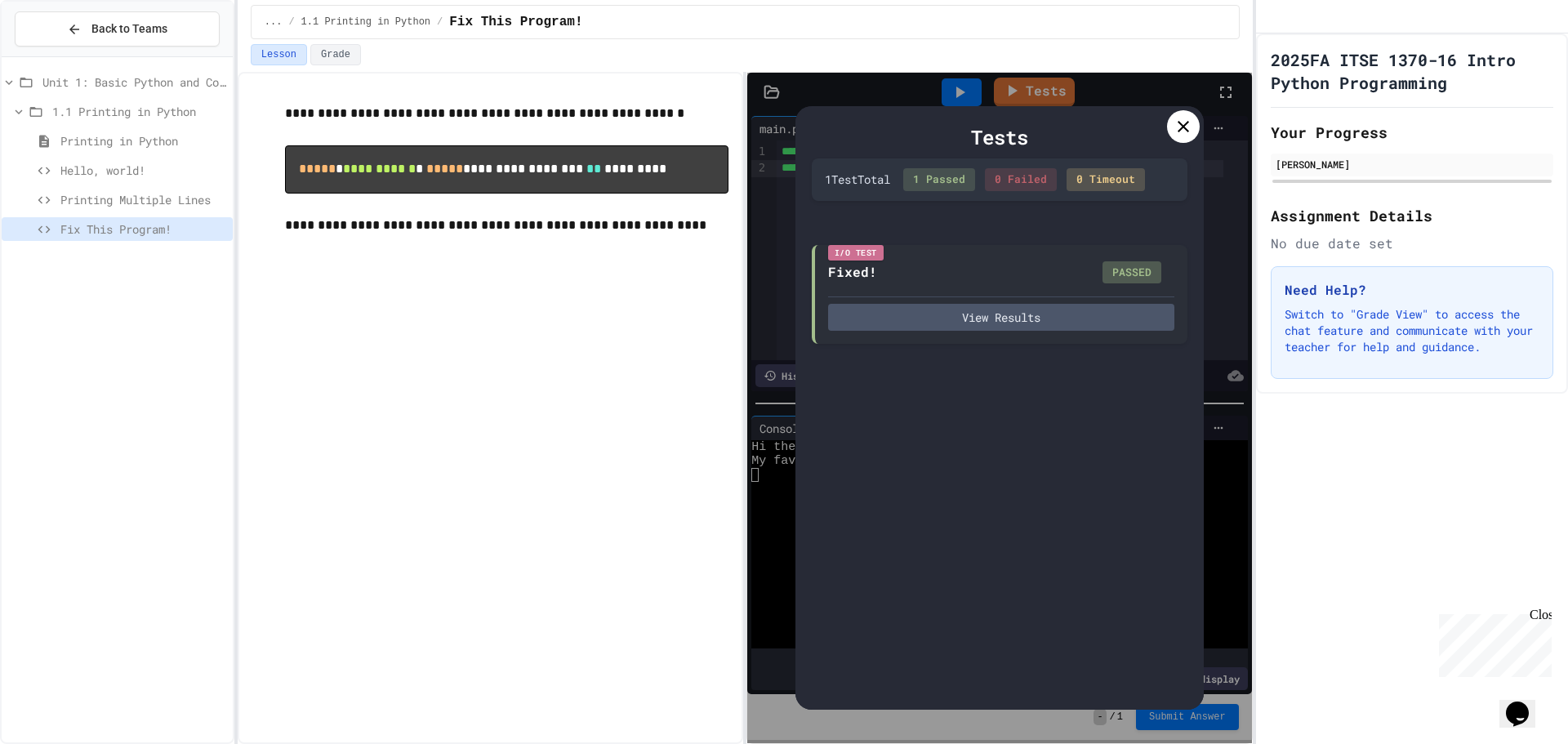
click at [1189, 126] on icon at bounding box center [1183, 126] width 19 height 19
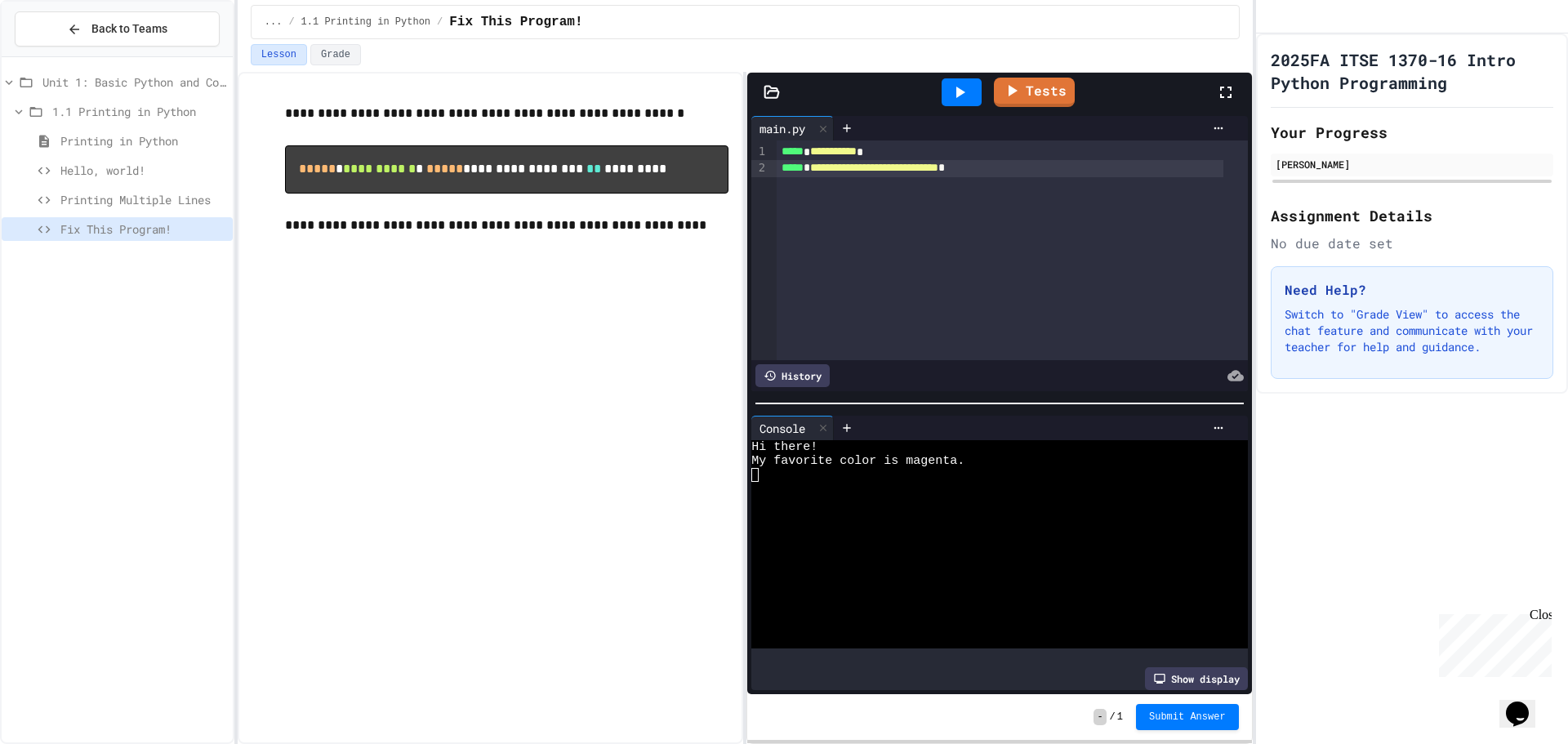
click at [187, 195] on span "Printing Multiple Lines" at bounding box center [143, 199] width 166 height 17
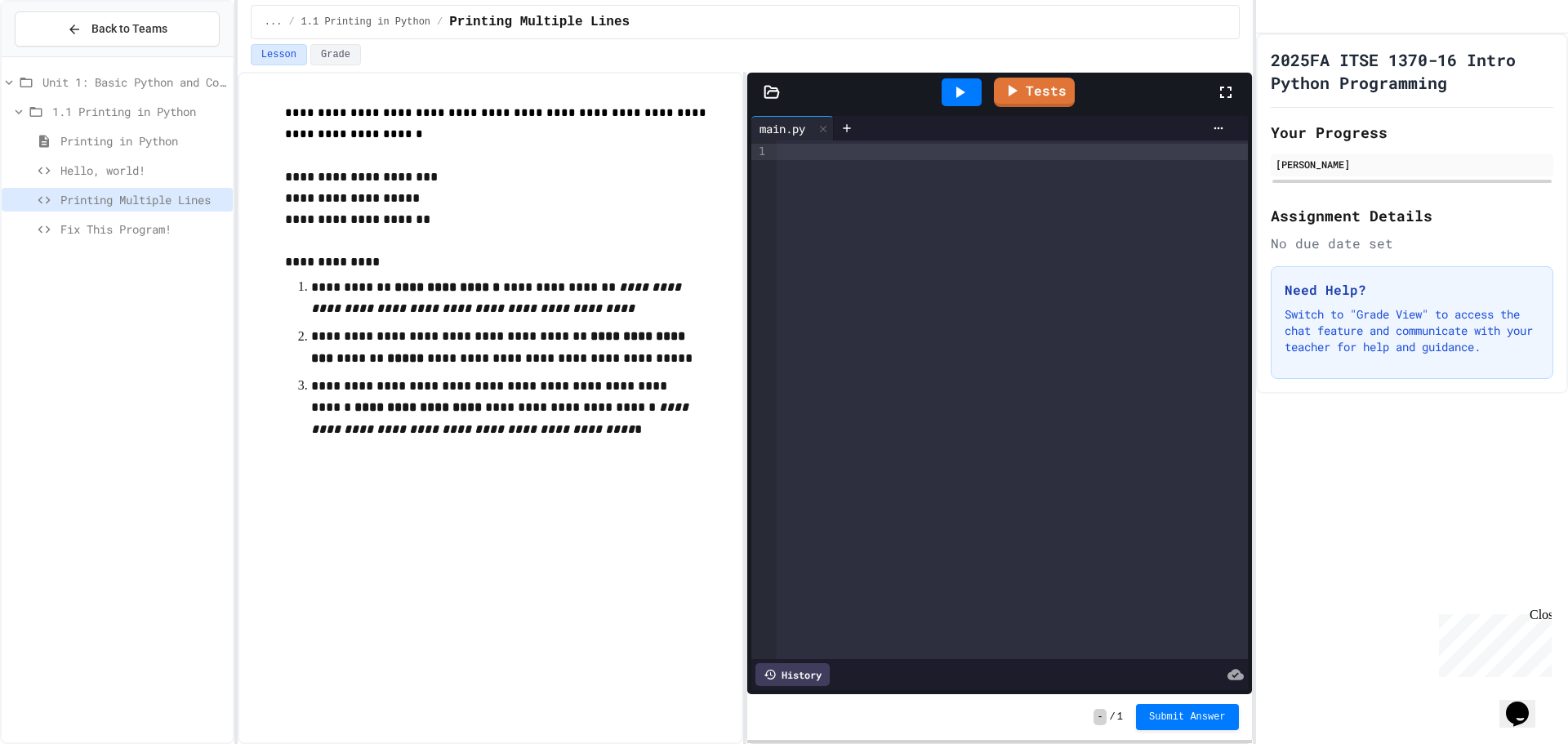
click at [870, 153] on div at bounding box center [1012, 152] width 471 height 17
click at [1016, 158] on div "**********" at bounding box center [1000, 152] width 447 height 17
click at [973, 195] on div "**********" at bounding box center [1012, 399] width 471 height 518
click at [950, 177] on div "**********" at bounding box center [1012, 399] width 471 height 518
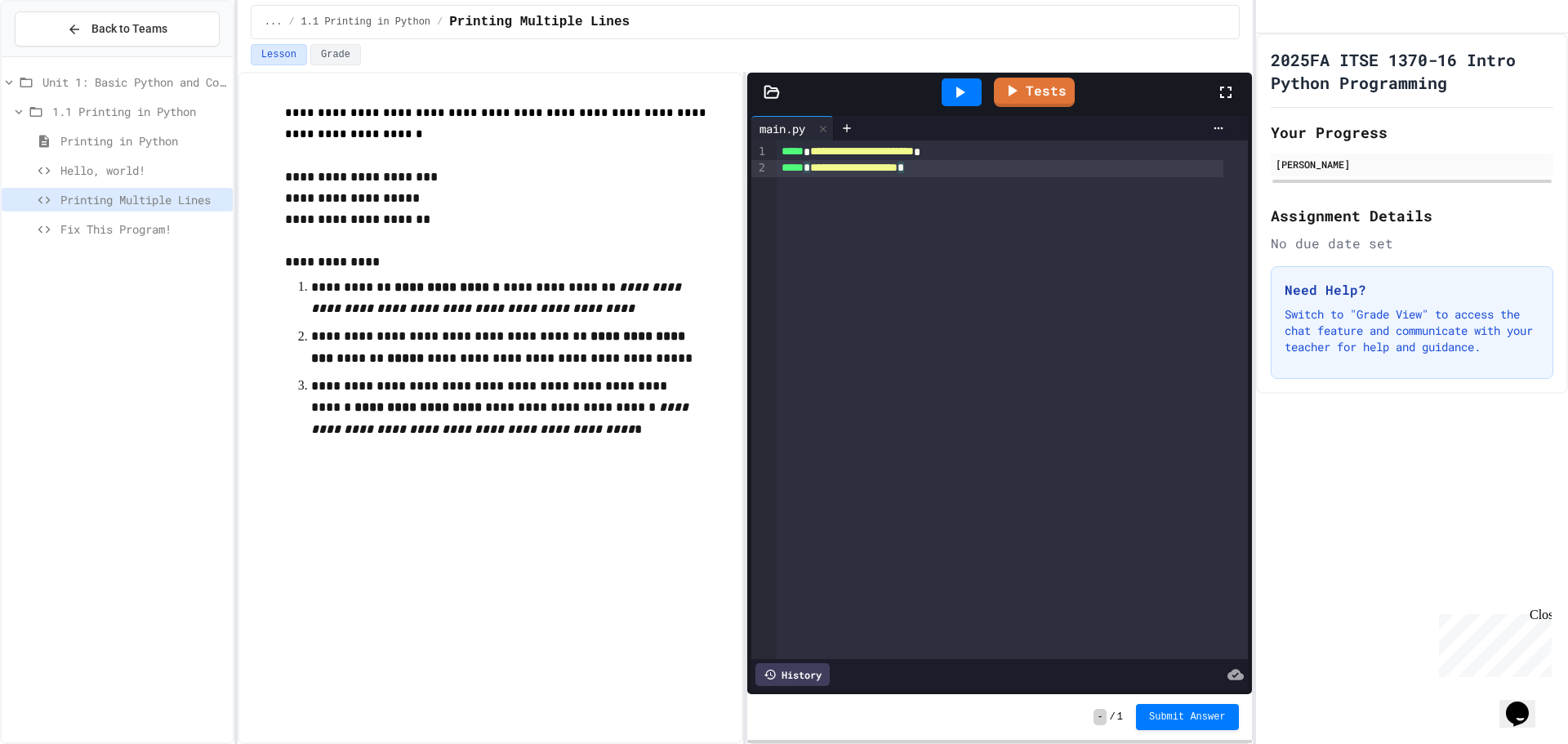
click at [938, 197] on div "**********" at bounding box center [1012, 399] width 471 height 518
click at [937, 195] on div "**********" at bounding box center [1012, 399] width 471 height 518
click at [964, 85] on icon at bounding box center [959, 92] width 19 height 19
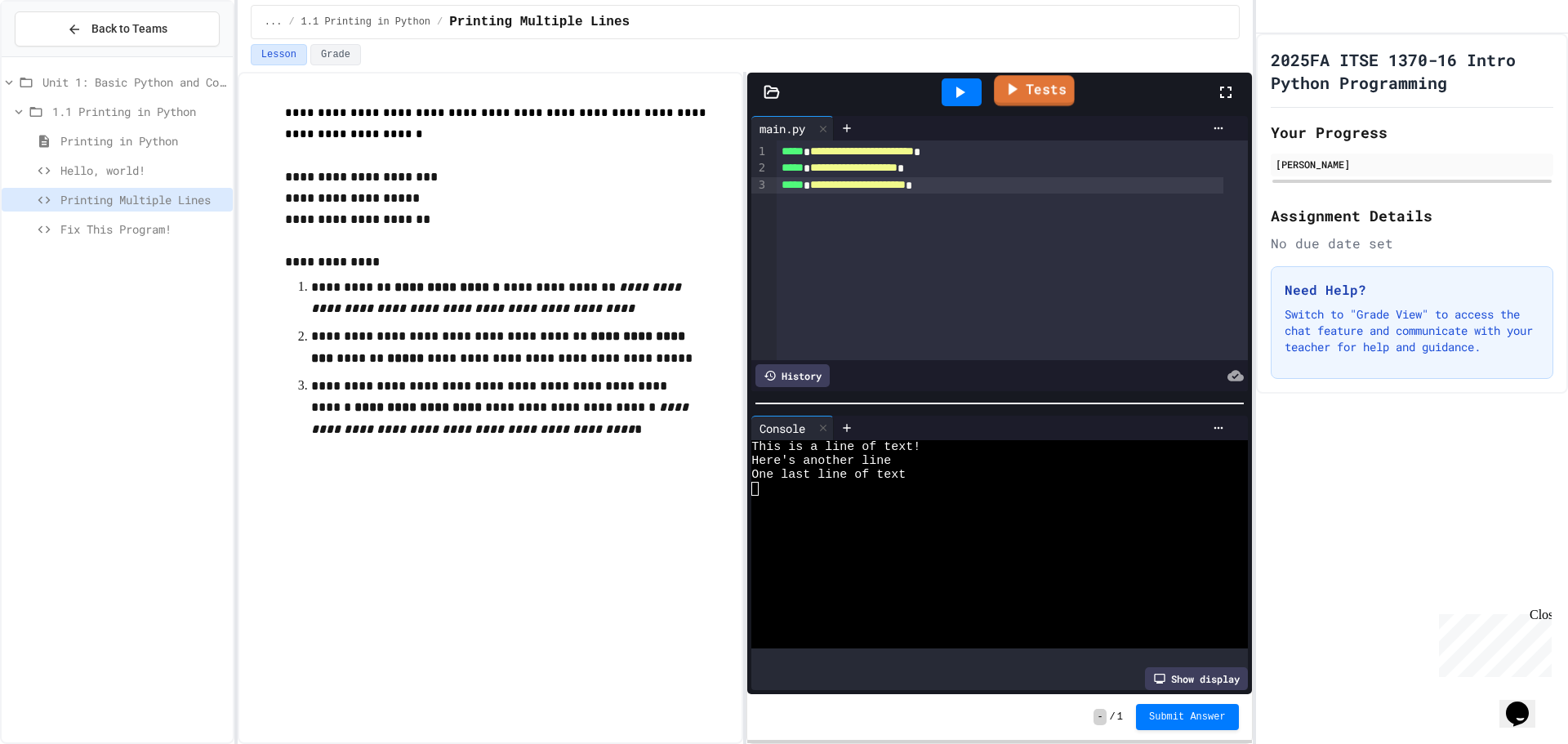
click at [1037, 88] on link "Tests" at bounding box center [1034, 91] width 81 height 31
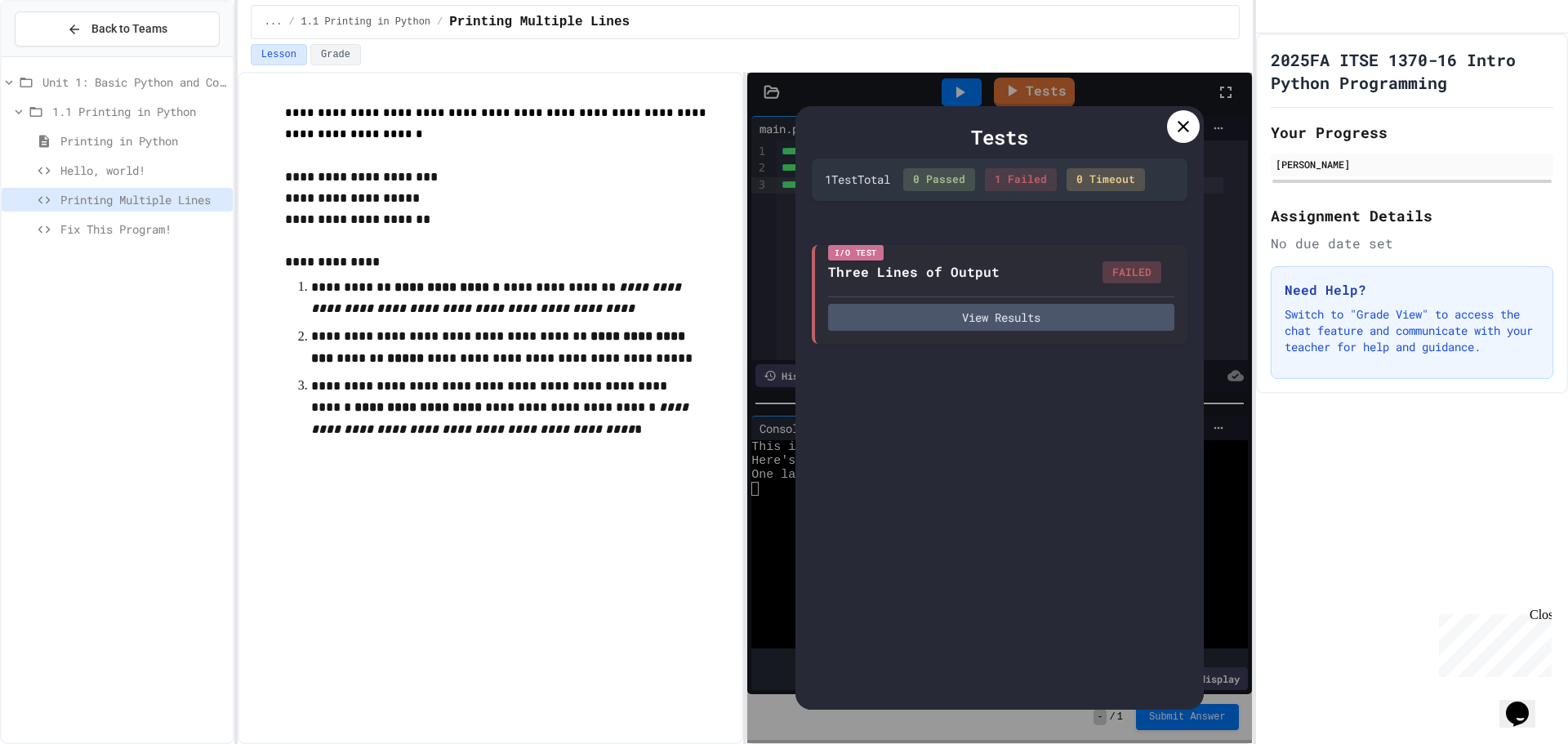
click at [1179, 130] on icon at bounding box center [1183, 127] width 11 height 11
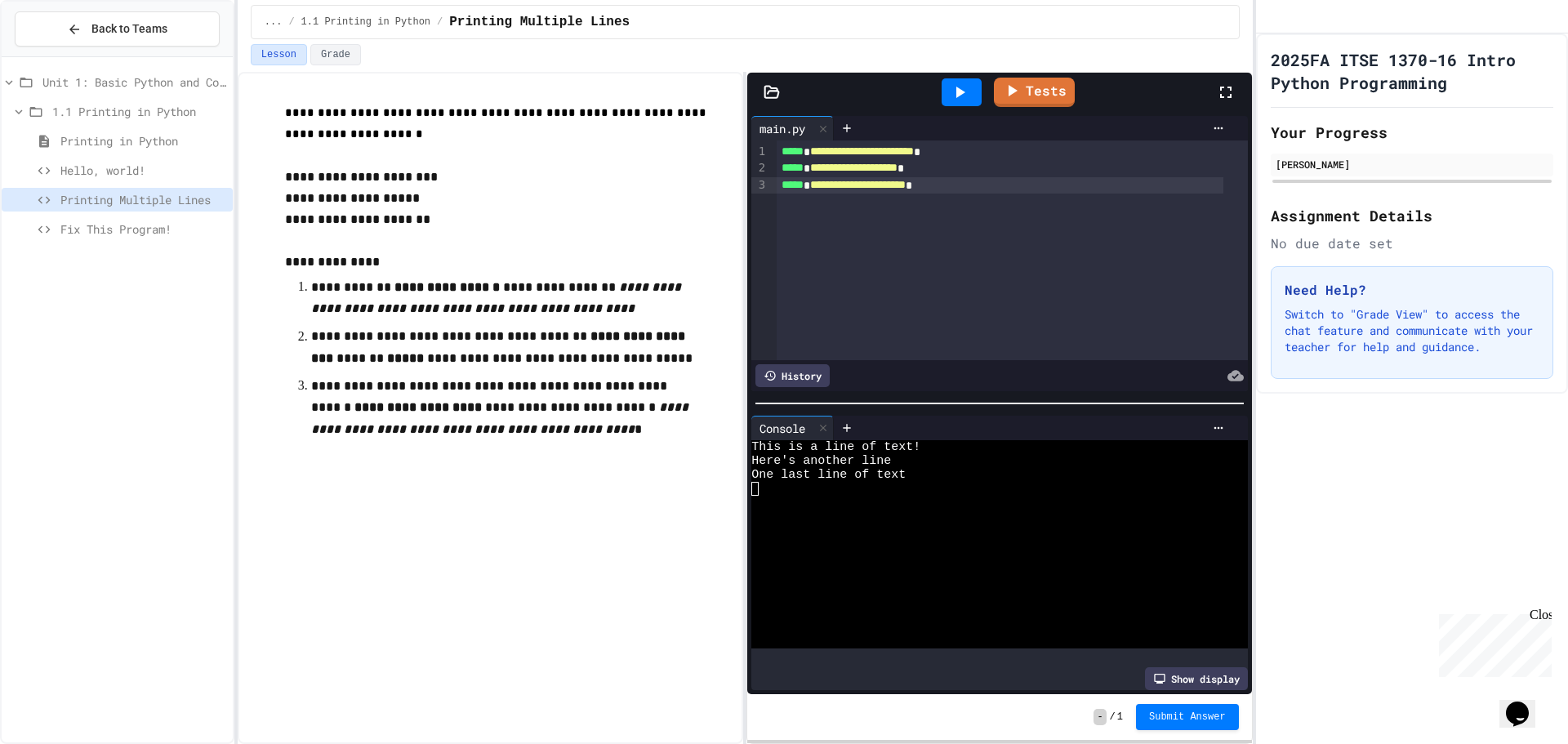
click at [898, 168] on span "**********" at bounding box center [853, 167] width 87 height 11
click at [906, 183] on span "**********" at bounding box center [857, 184] width 95 height 11
click at [958, 103] on div at bounding box center [962, 92] width 40 height 28
click at [1045, 92] on link "Tests" at bounding box center [1034, 91] width 80 height 31
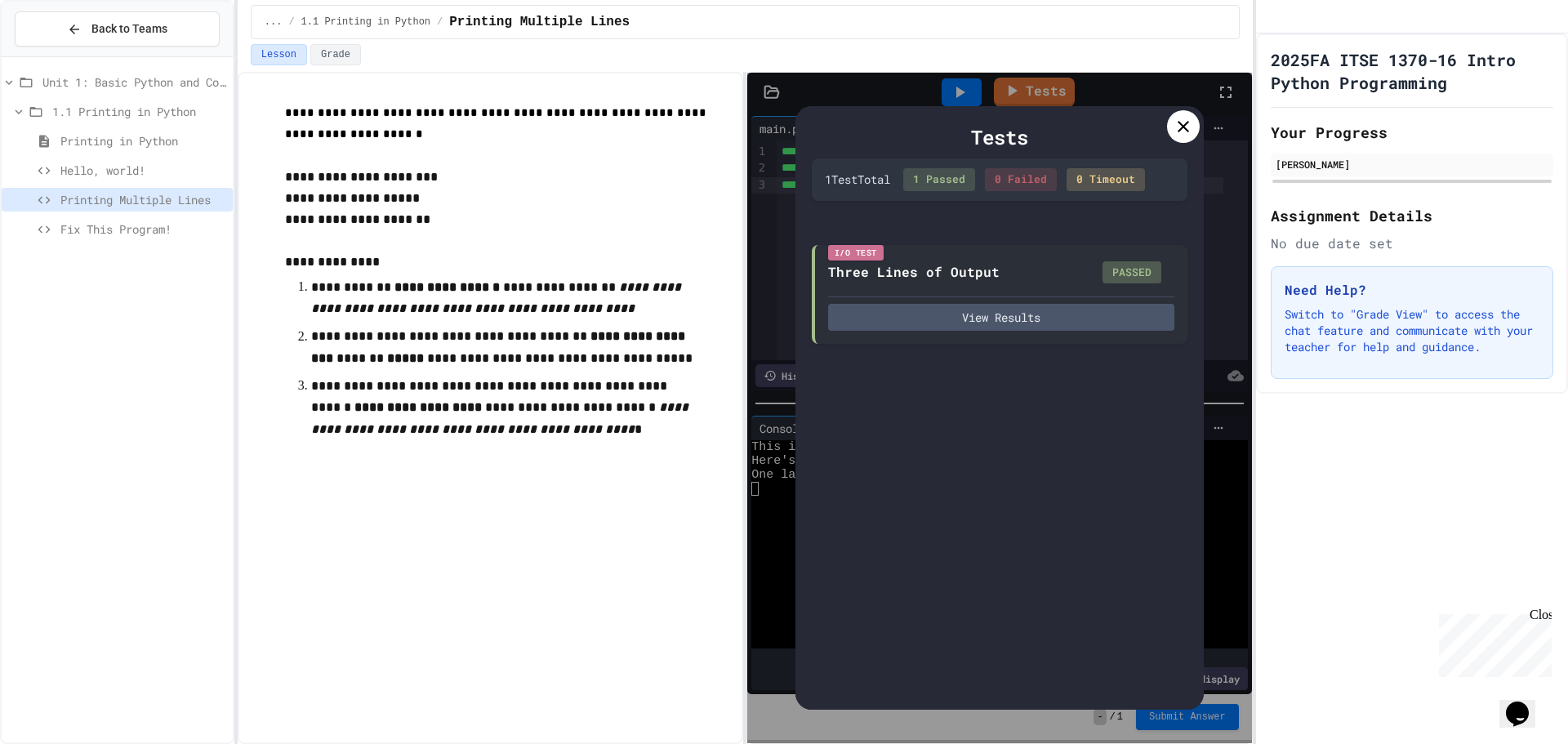
click at [1183, 130] on icon at bounding box center [1183, 126] width 19 height 19
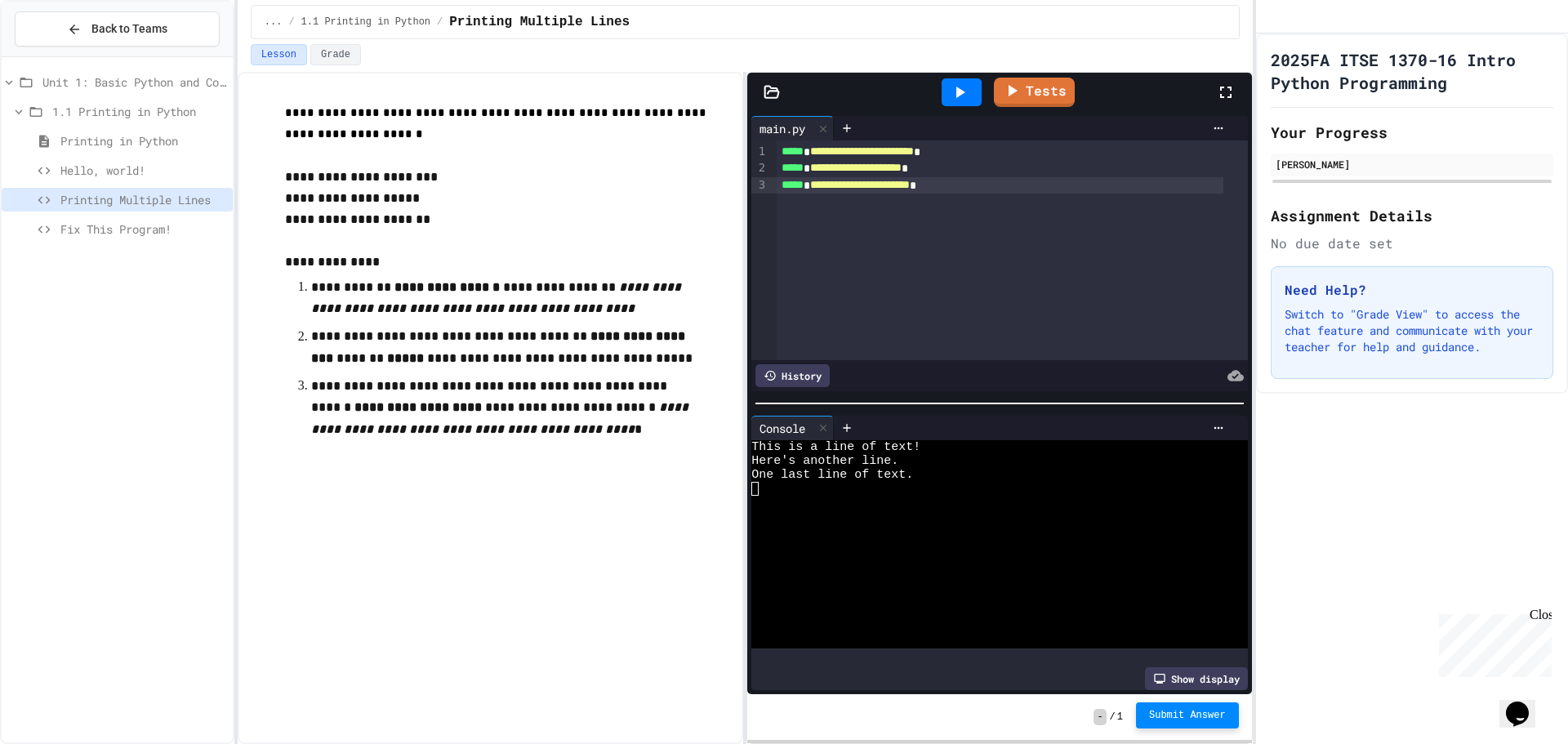
click at [1155, 721] on span "Submit Answer" at bounding box center [1187, 716] width 77 height 13
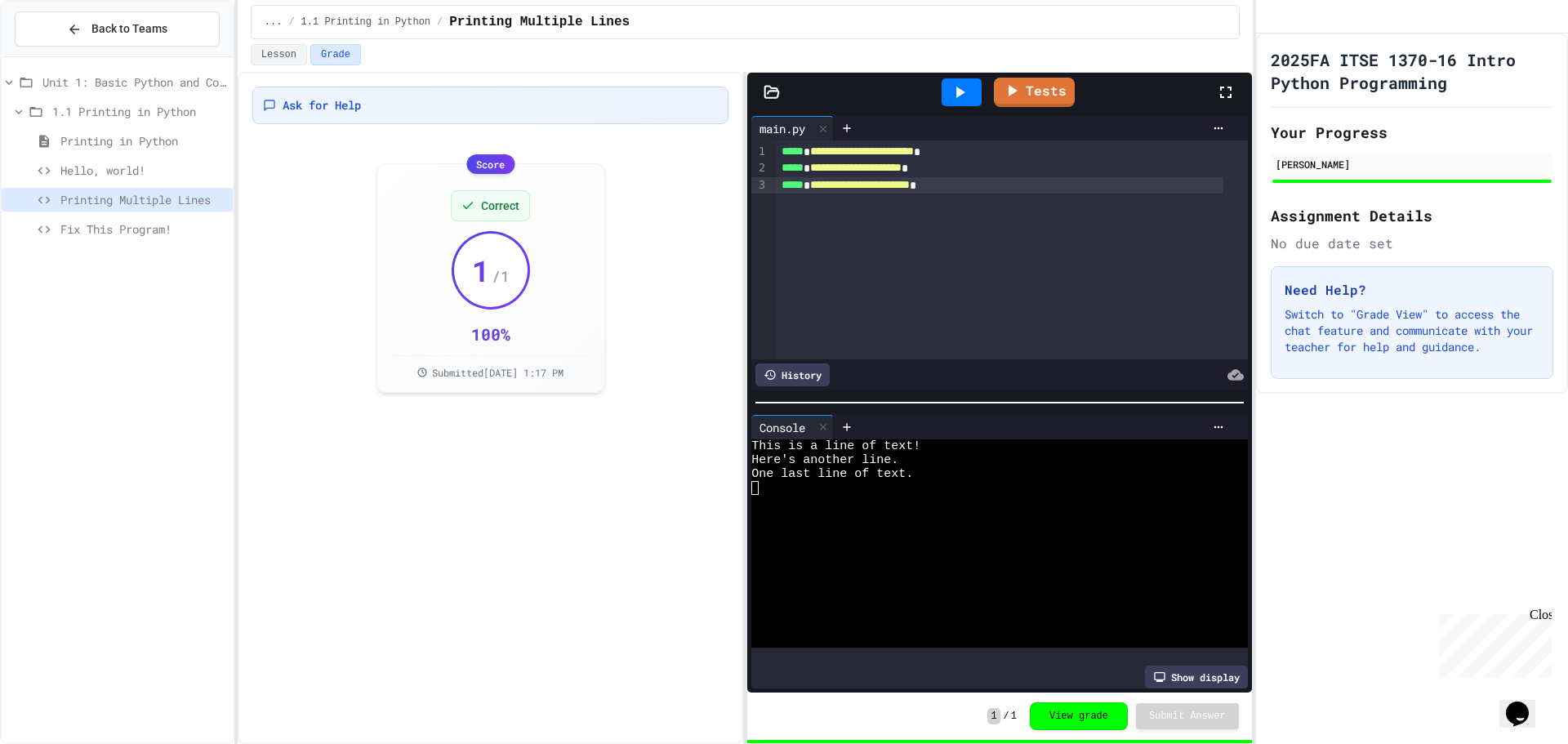
click at [80, 172] on span "Hello, world!" at bounding box center [143, 170] width 166 height 17
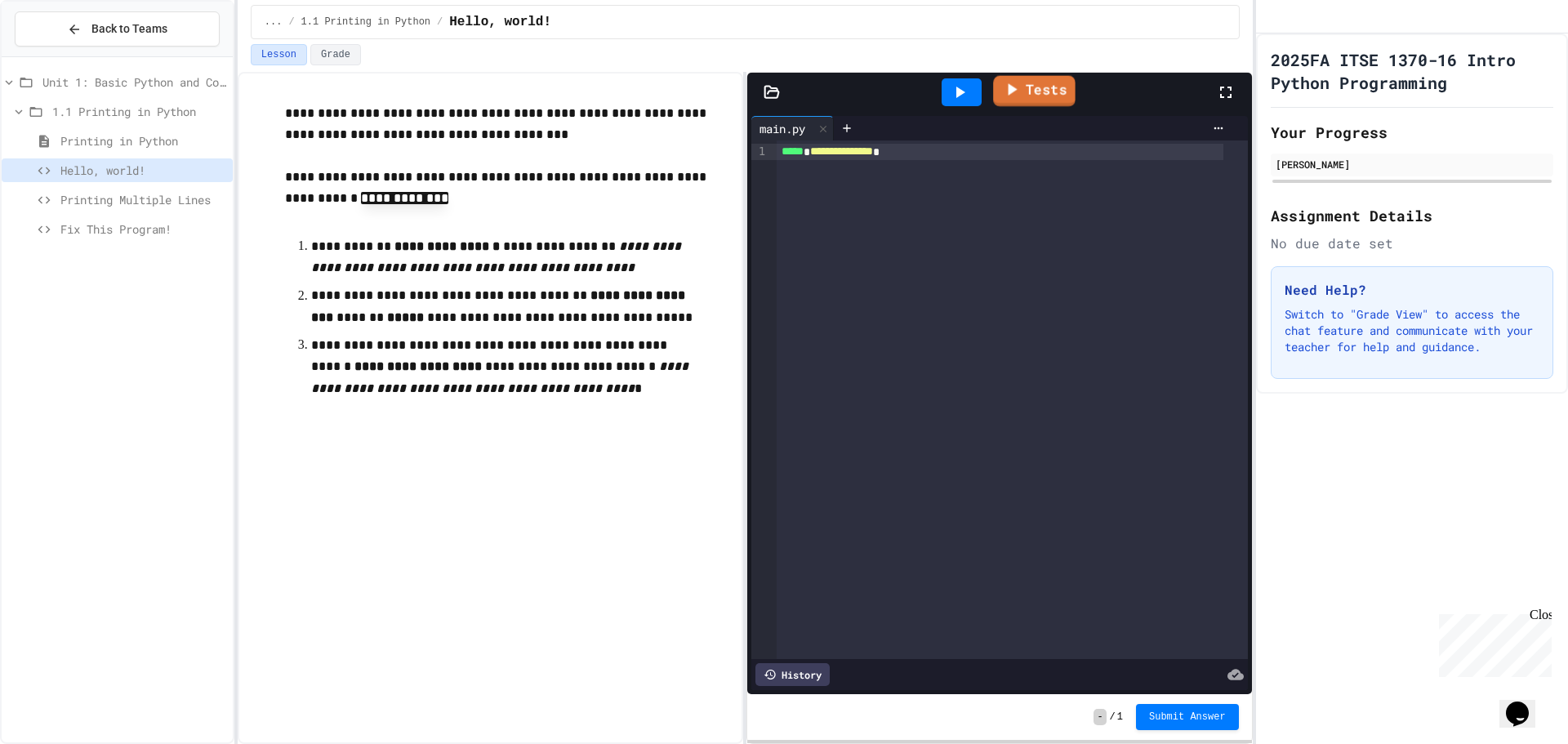
click at [1048, 93] on link "Tests" at bounding box center [1034, 92] width 83 height 31
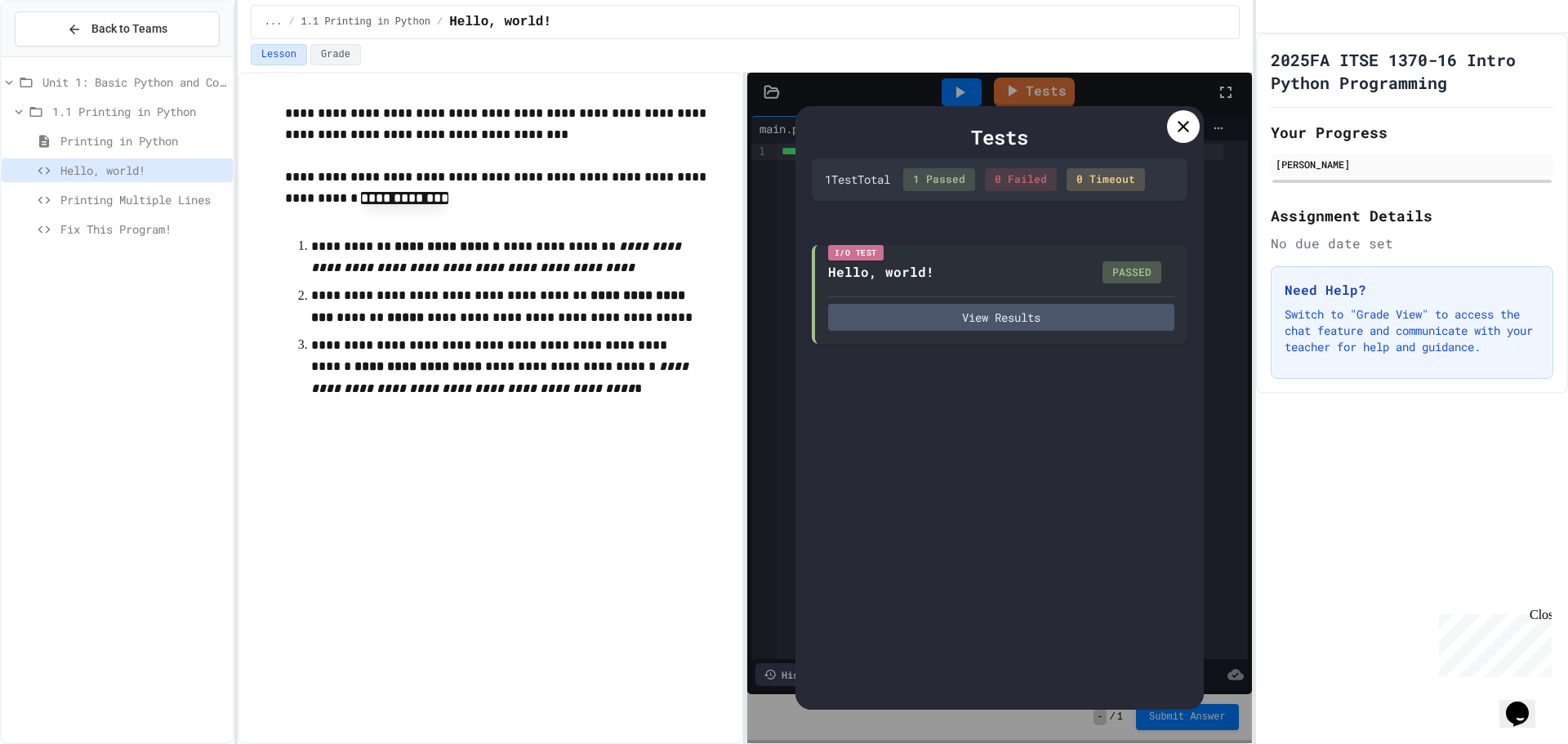
click at [1196, 126] on div at bounding box center [1183, 127] width 33 height 33
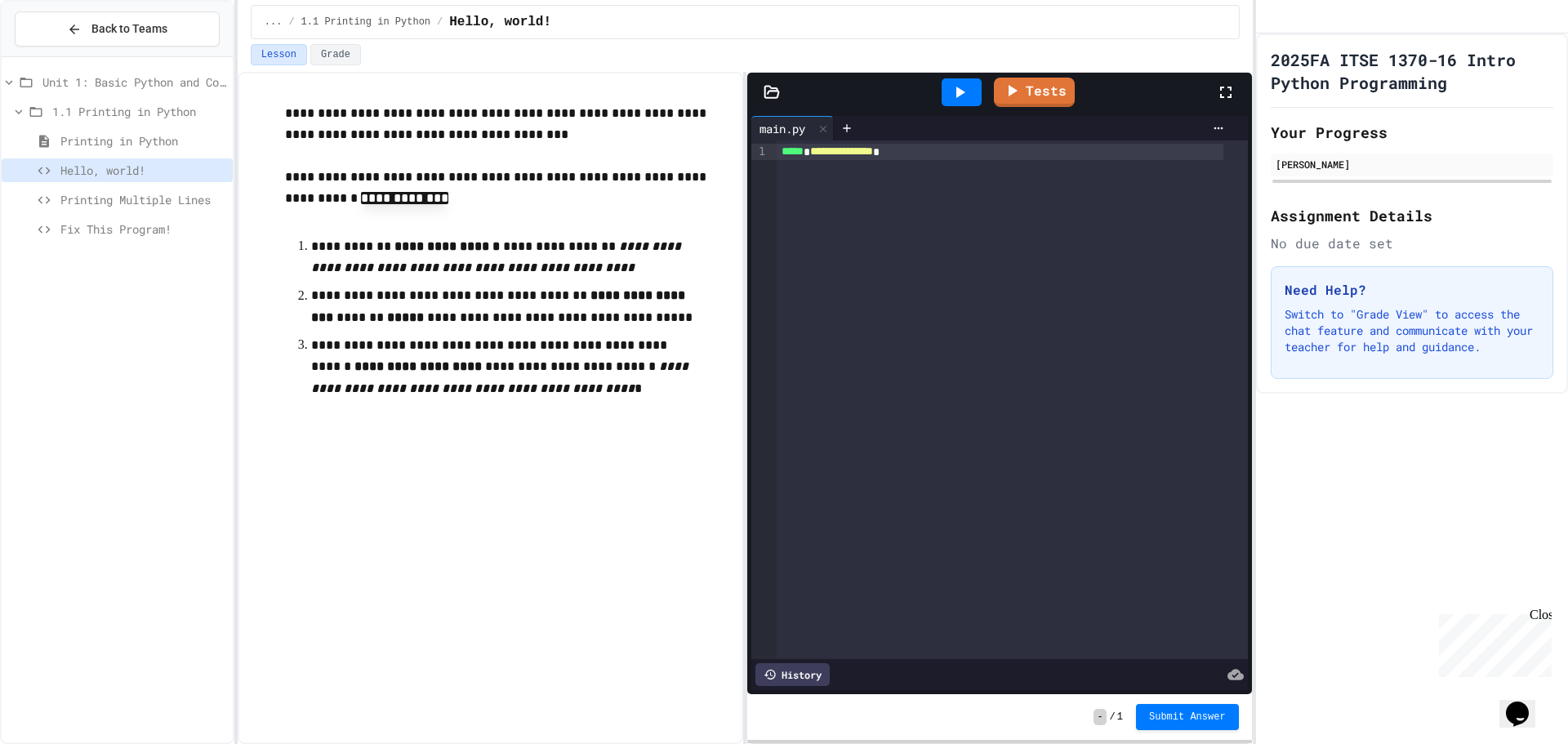
click at [1160, 706] on button "Submit Answer" at bounding box center [1187, 717] width 103 height 26
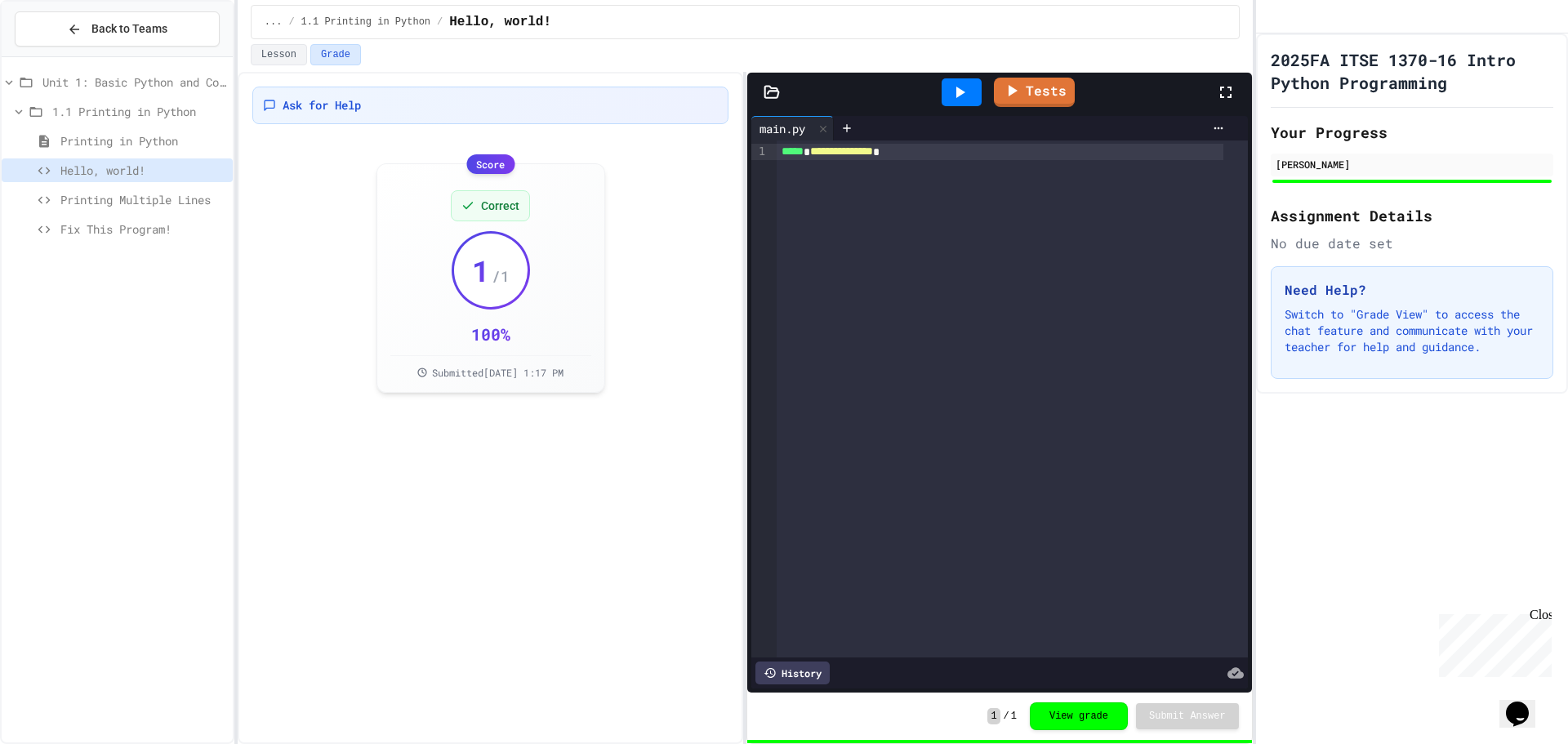
click at [169, 197] on span "Printing Multiple Lines" at bounding box center [143, 199] width 166 height 17
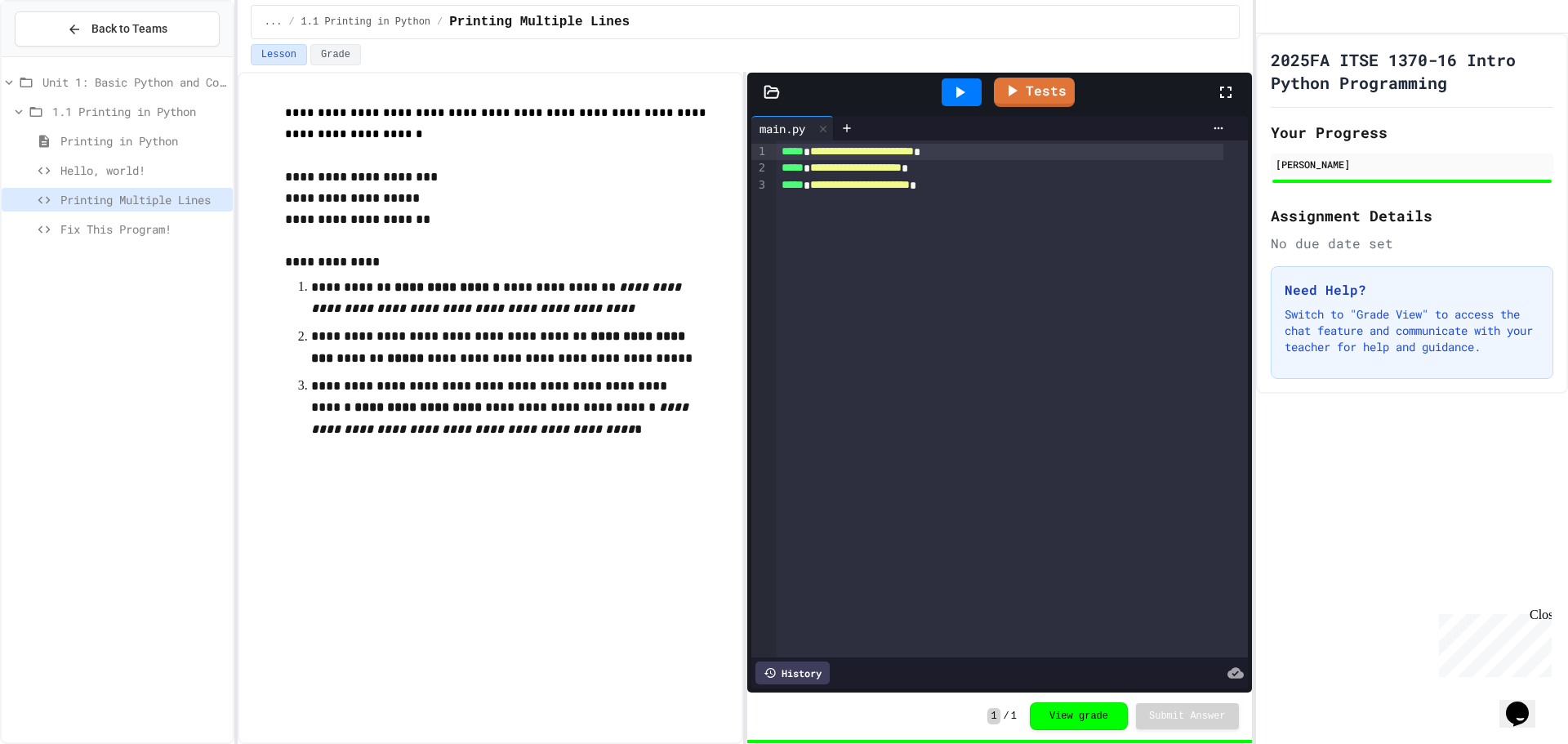
click at [165, 228] on span "Fix This Program!" at bounding box center [143, 228] width 166 height 17
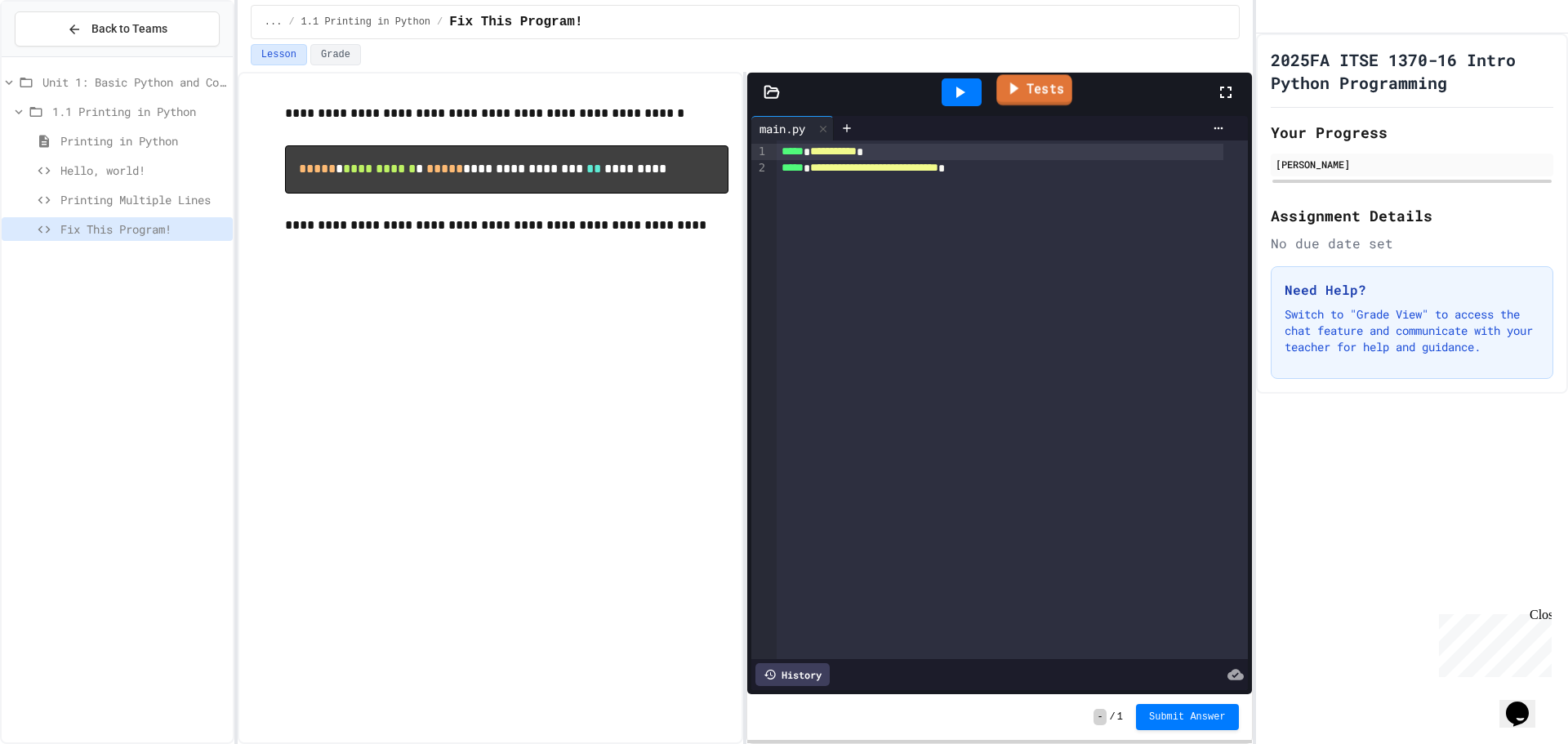
click at [1039, 83] on link "Tests" at bounding box center [1033, 90] width 76 height 31
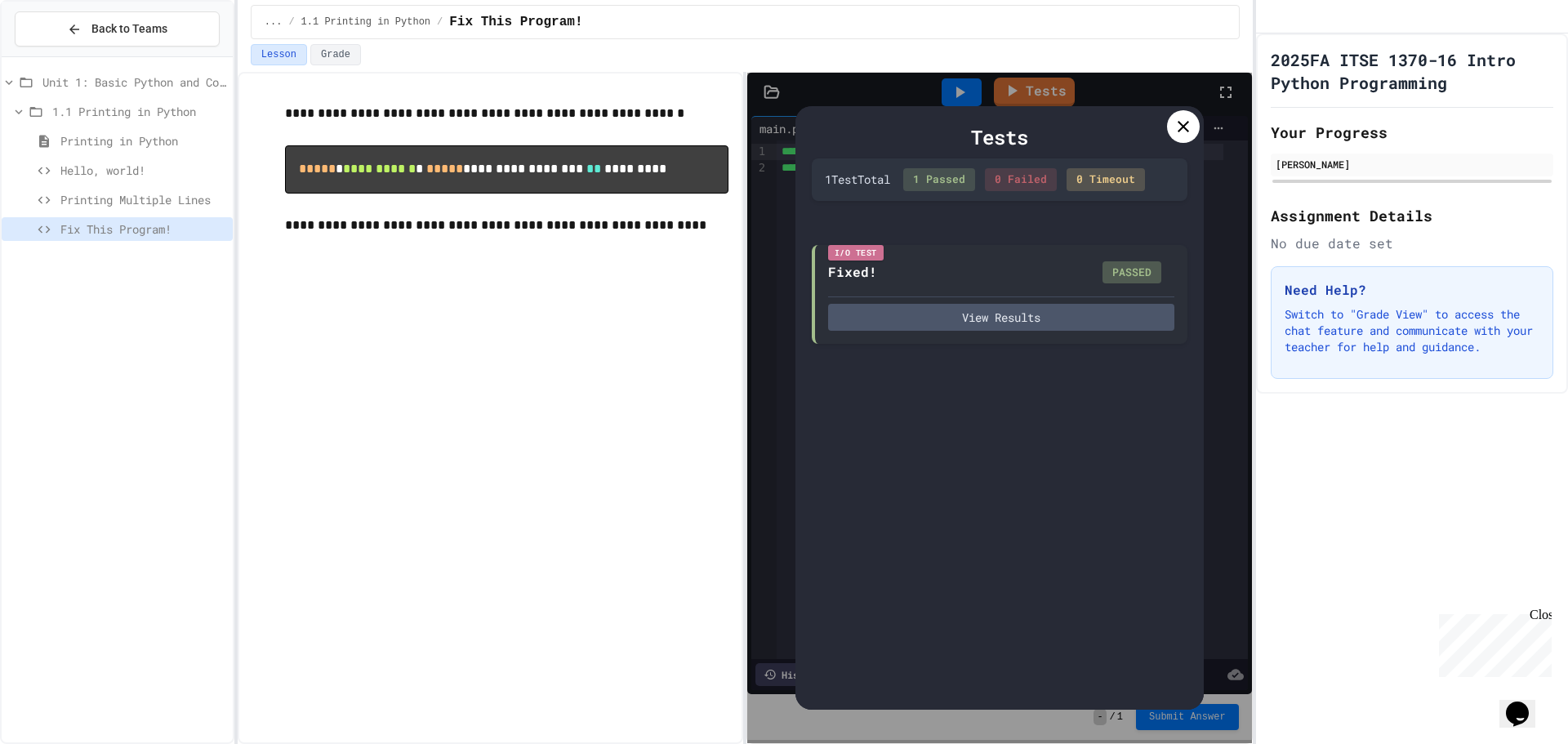
click at [1190, 112] on div at bounding box center [1183, 127] width 33 height 33
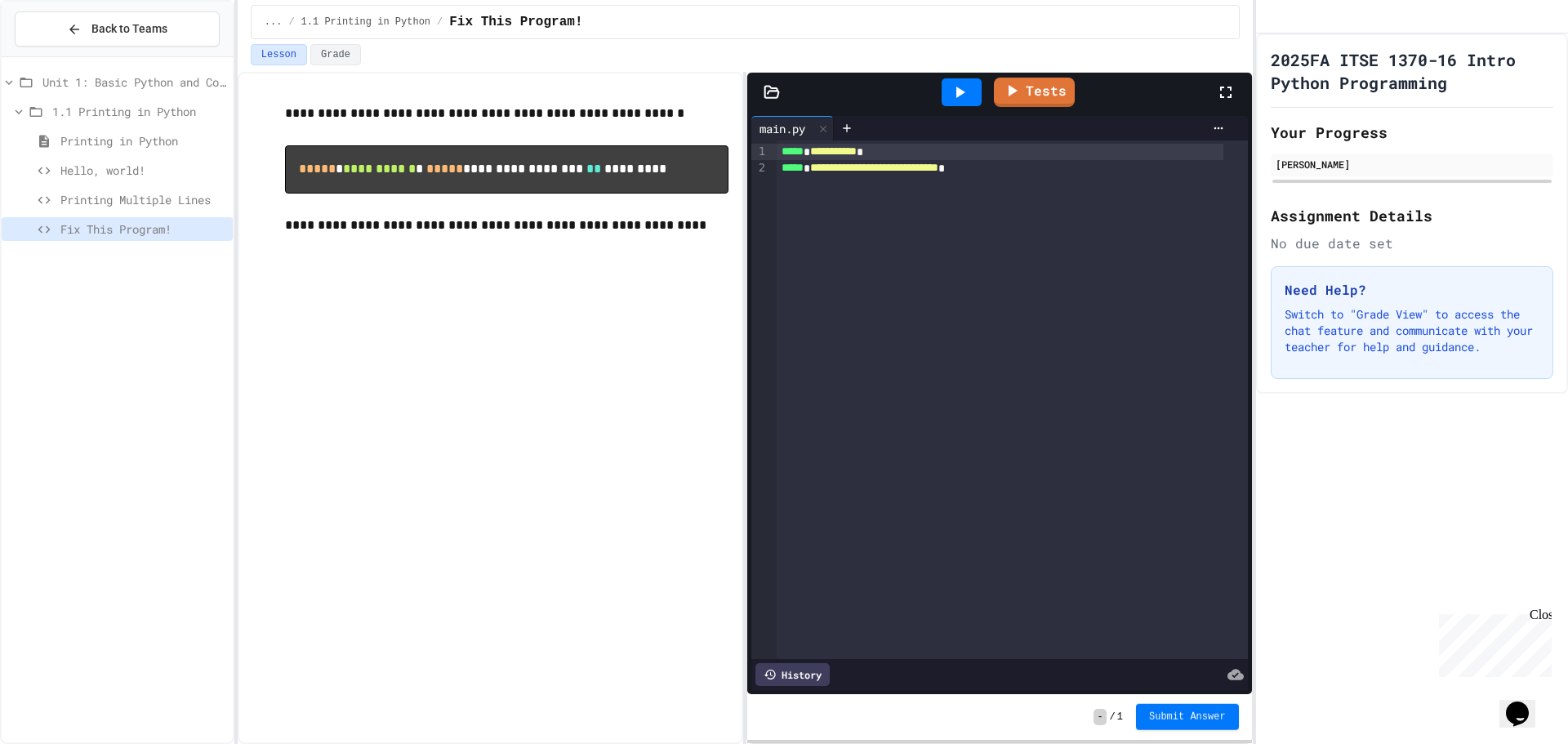
click at [1212, 714] on span "Submit Answer" at bounding box center [1187, 717] width 77 height 13
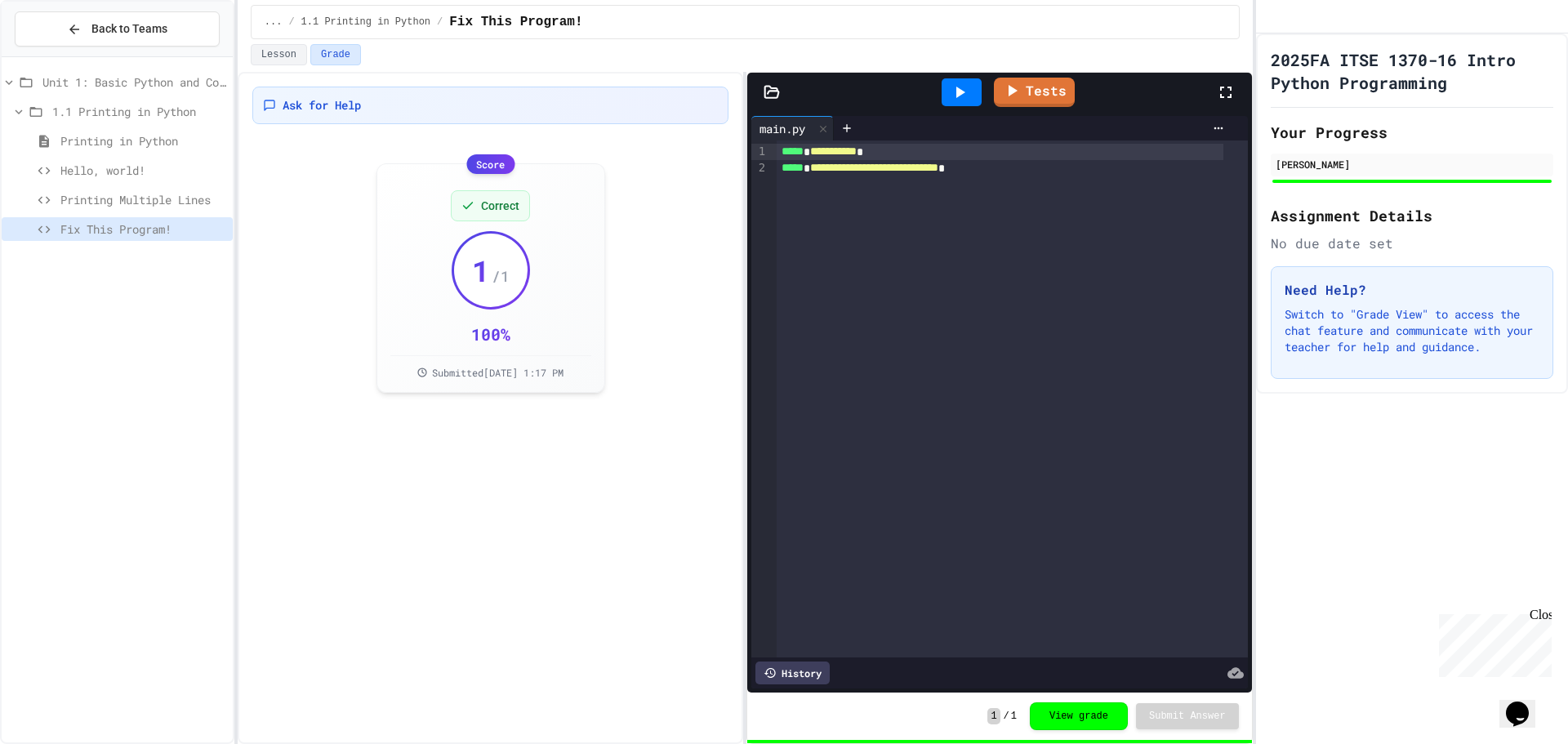
click at [167, 141] on span "Printing in Python" at bounding box center [143, 140] width 166 height 17
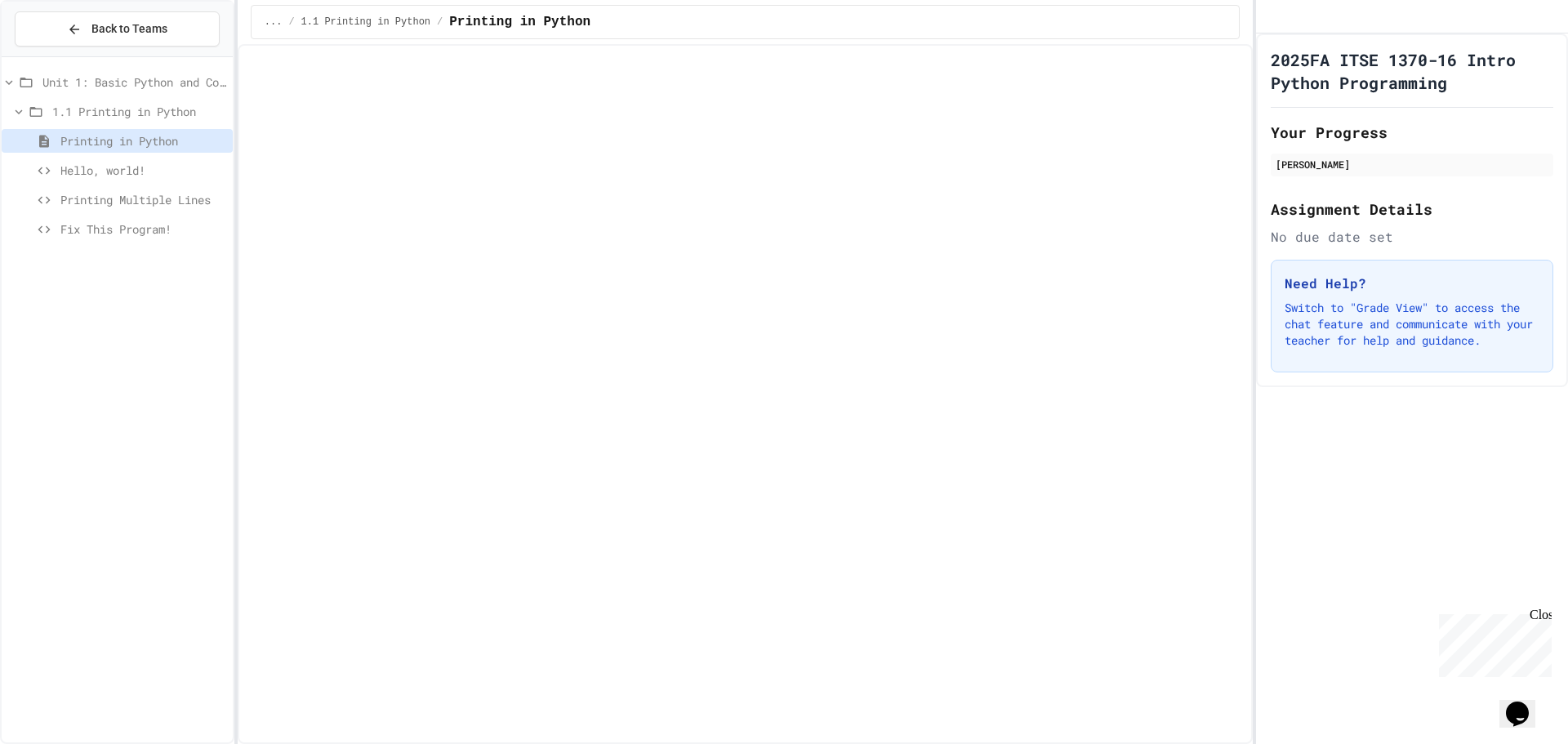
click at [151, 150] on div "Printing in Python" at bounding box center [117, 141] width 231 height 24
click at [153, 166] on span "Hello, world!" at bounding box center [143, 170] width 166 height 17
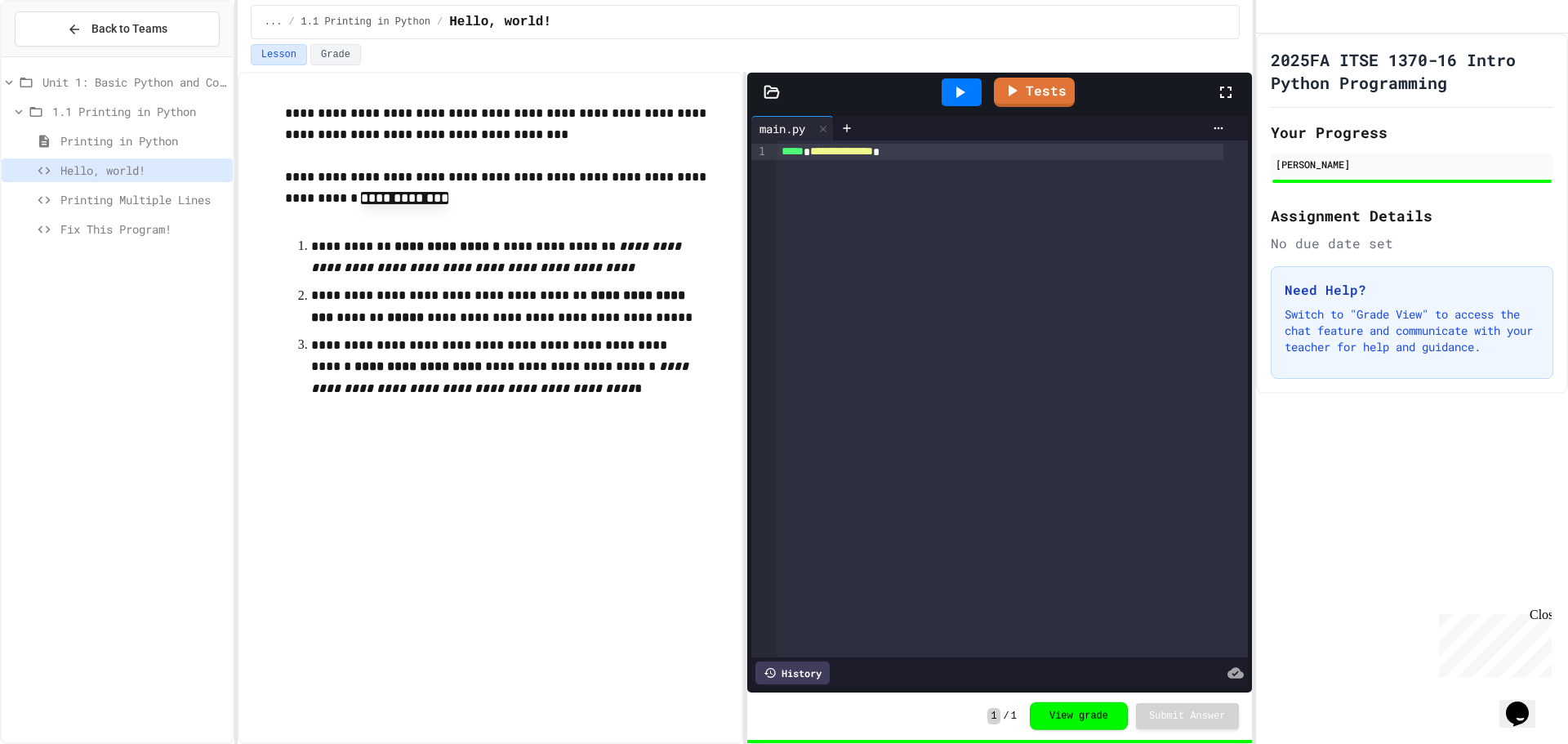
click at [1060, 725] on button "View grade" at bounding box center [1078, 716] width 98 height 28
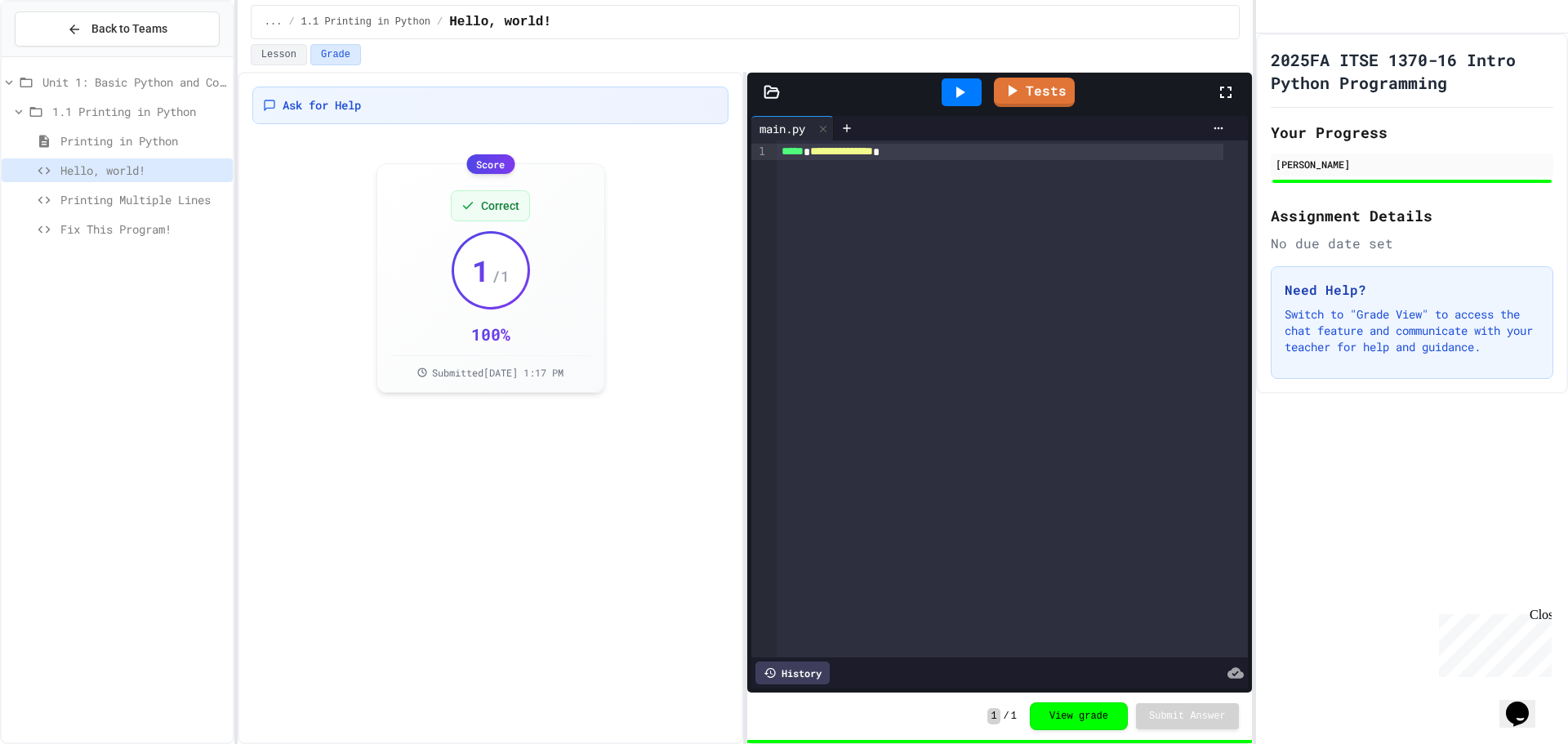
click at [187, 206] on span "Printing Multiple Lines" at bounding box center [143, 199] width 166 height 17
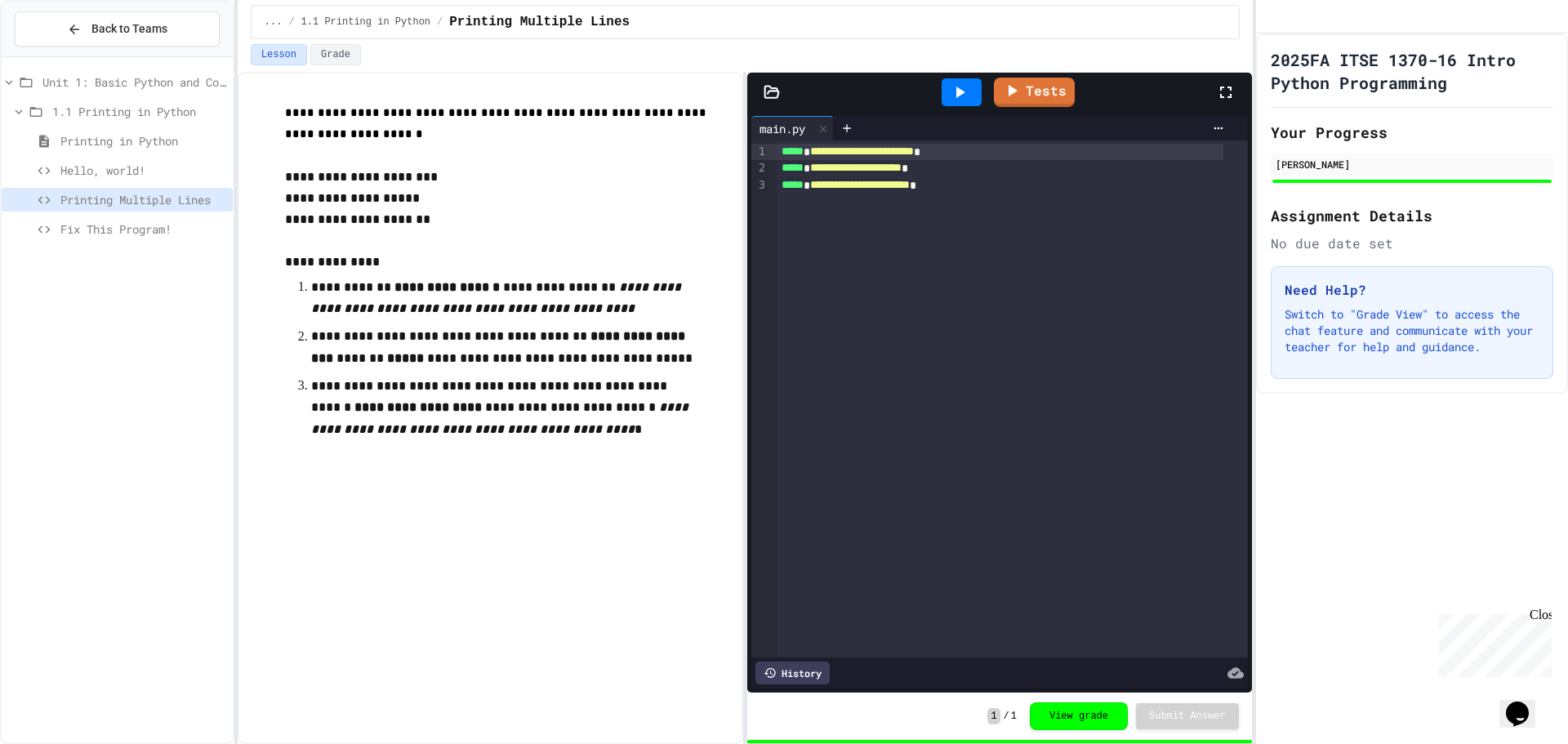
click at [190, 214] on div "Printing Multiple Lines" at bounding box center [117, 203] width 231 height 29
click at [193, 231] on span "Fix This Program!" at bounding box center [143, 228] width 166 height 17
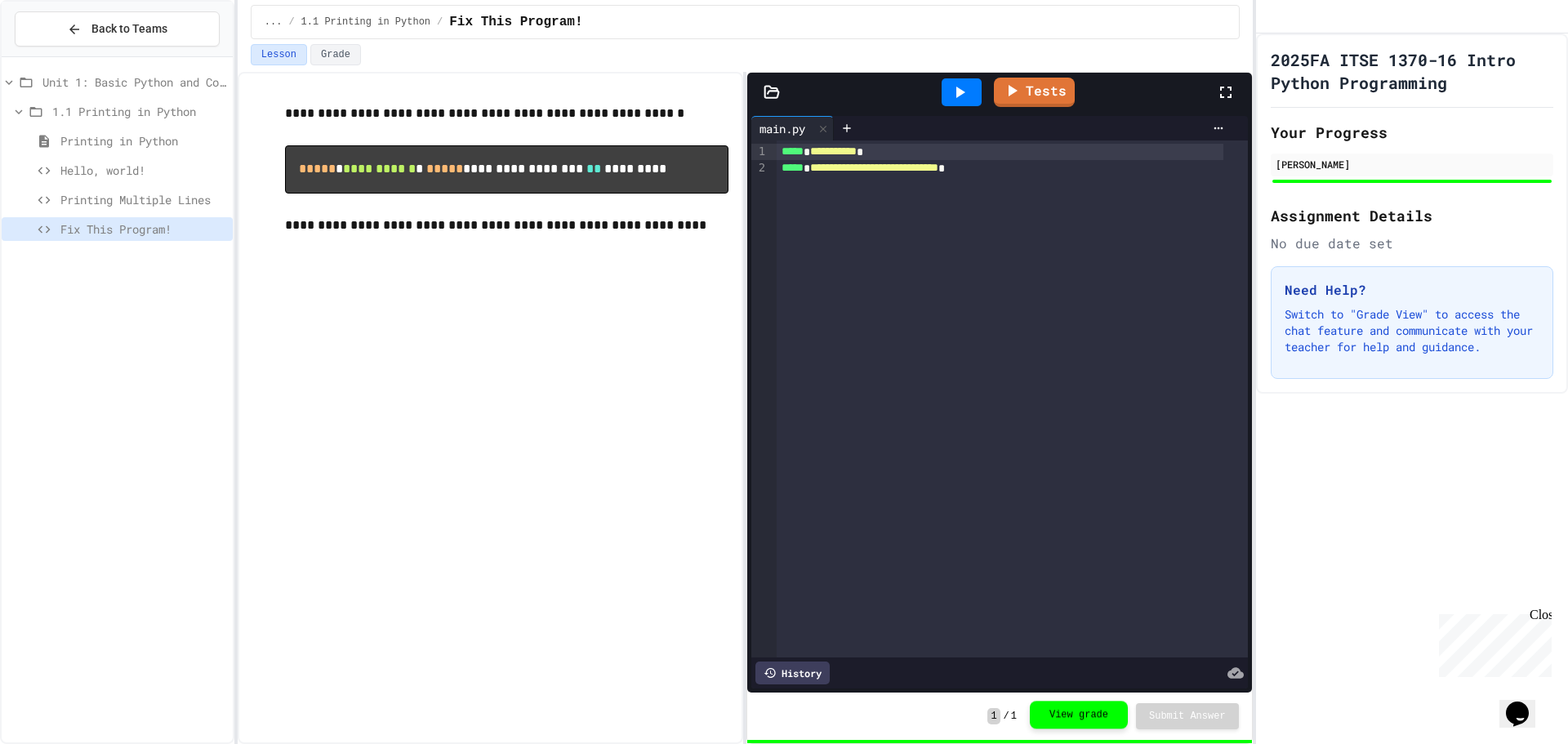
click at [1103, 716] on button "View grade" at bounding box center [1078, 715] width 98 height 28
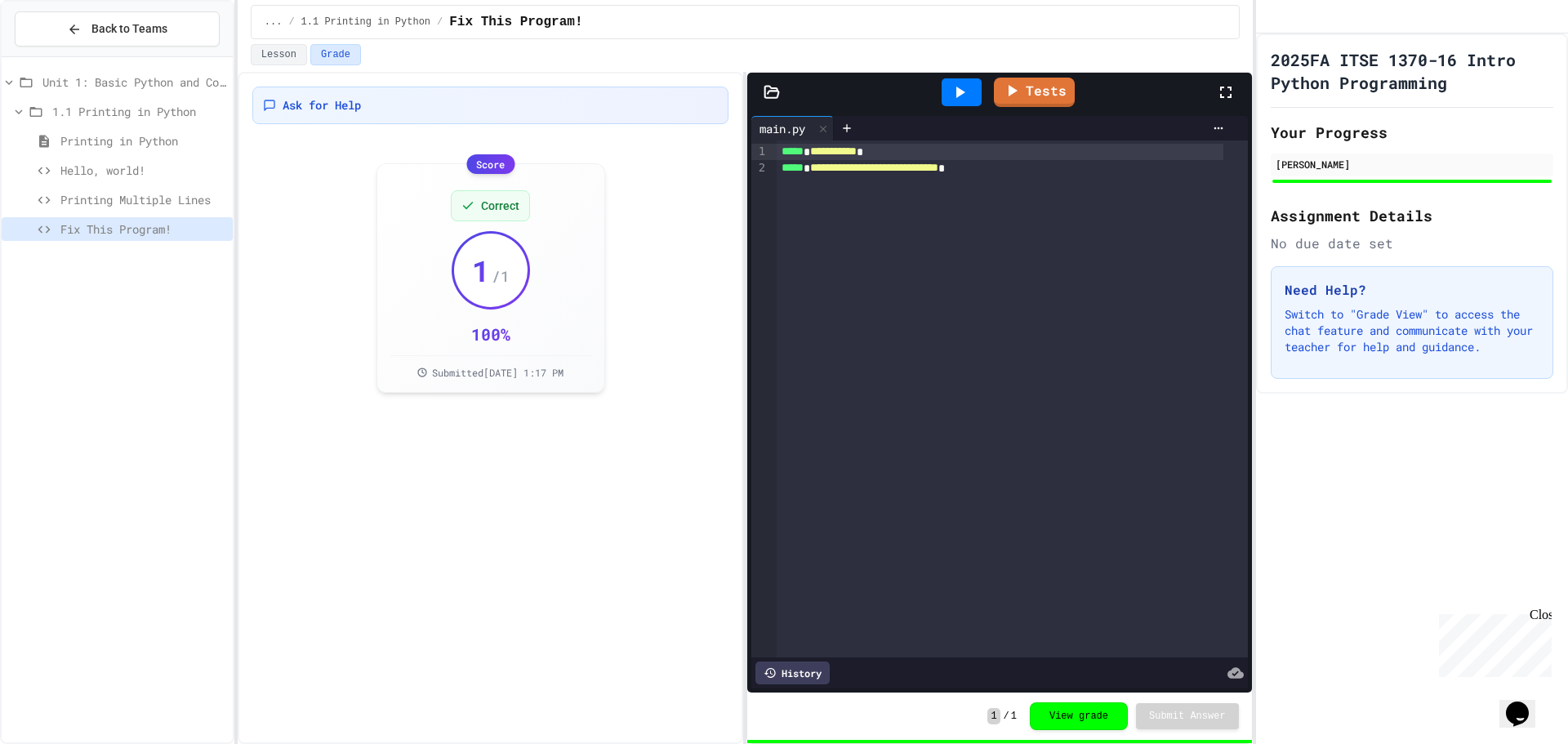
click at [129, 85] on span "Unit 1: Basic Python and Console Interaction" at bounding box center [134, 82] width 183 height 17
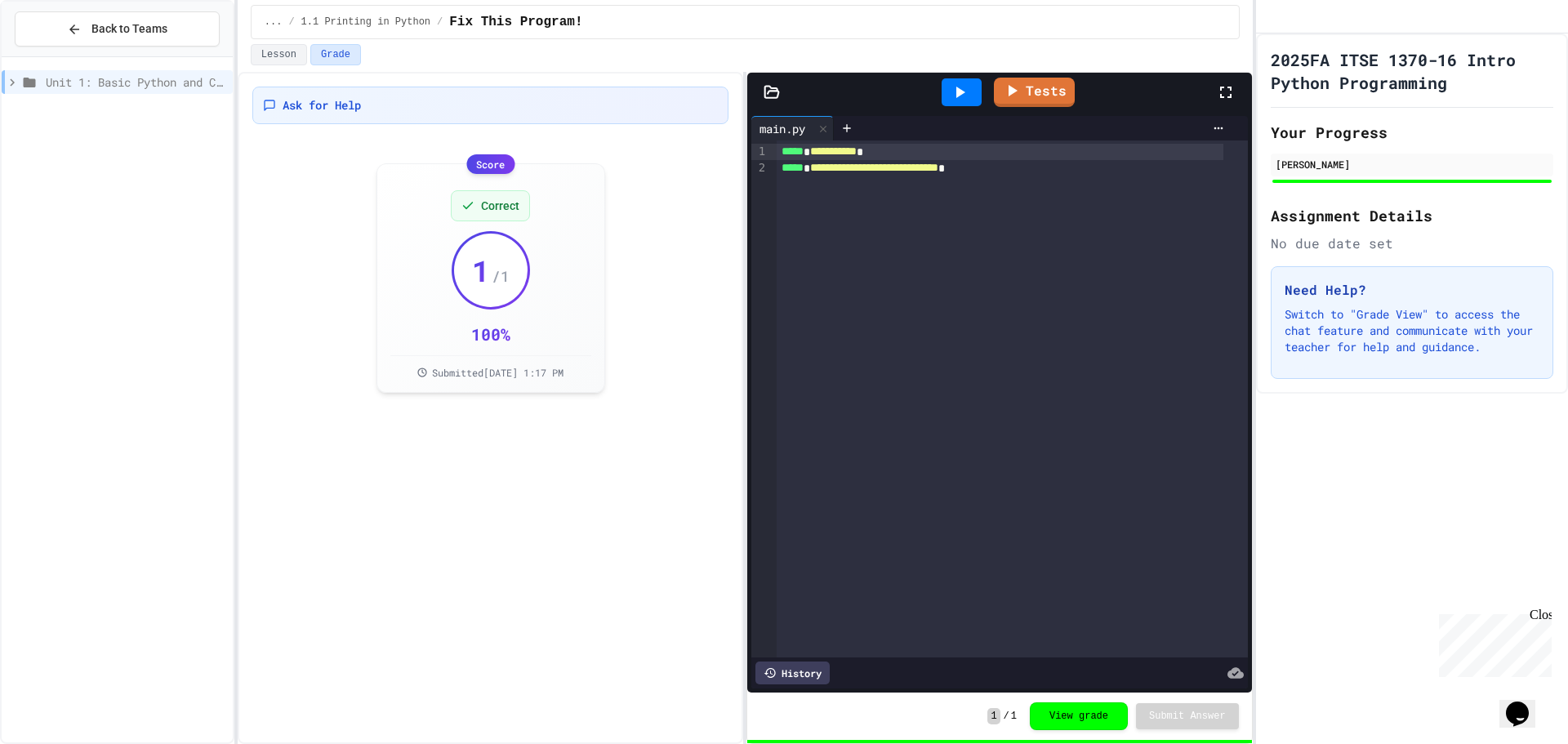
click at [129, 85] on span "Unit 1: Basic Python and Console Interaction" at bounding box center [136, 82] width 181 height 17
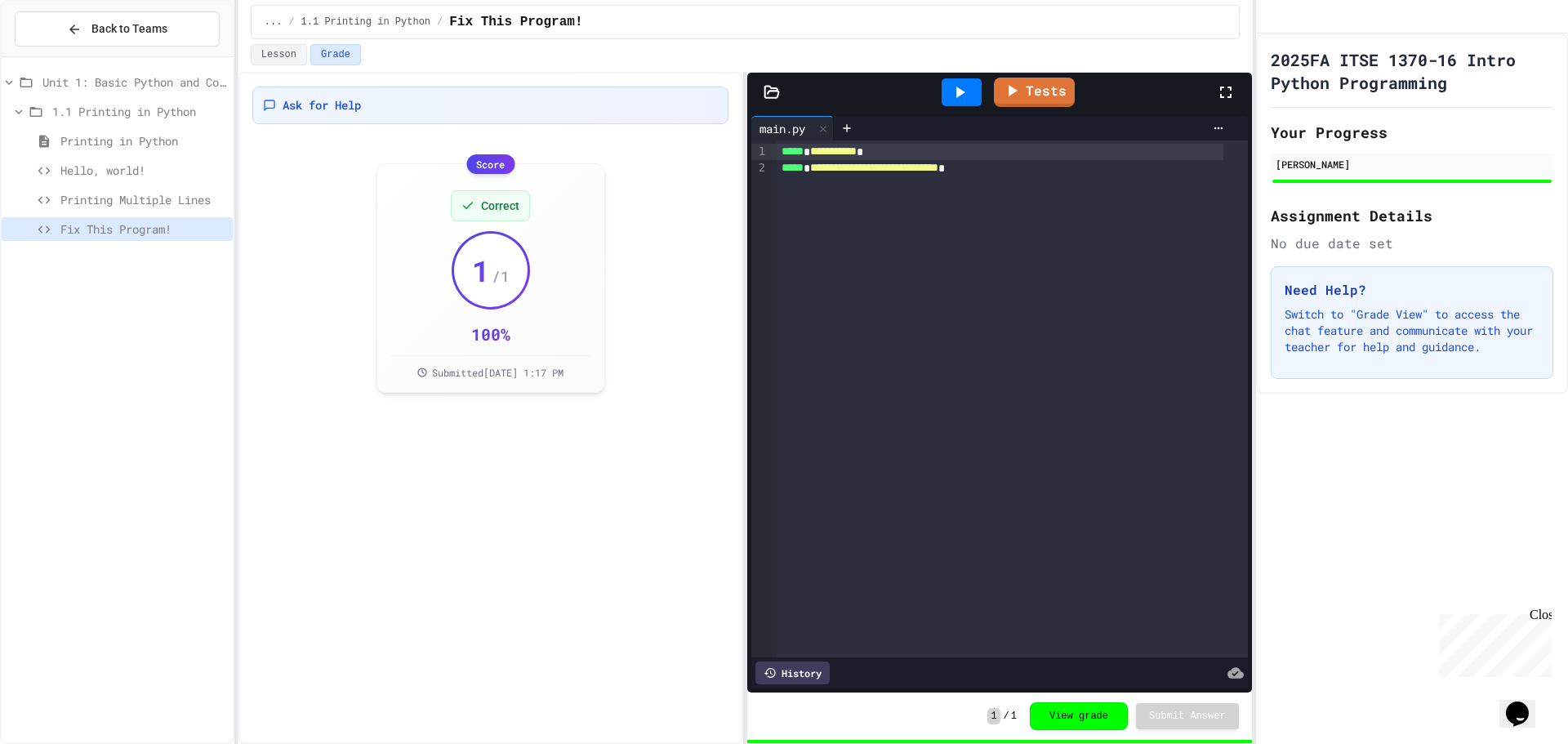
click at [138, 129] on div "Printing in Python" at bounding box center [117, 141] width 231 height 24
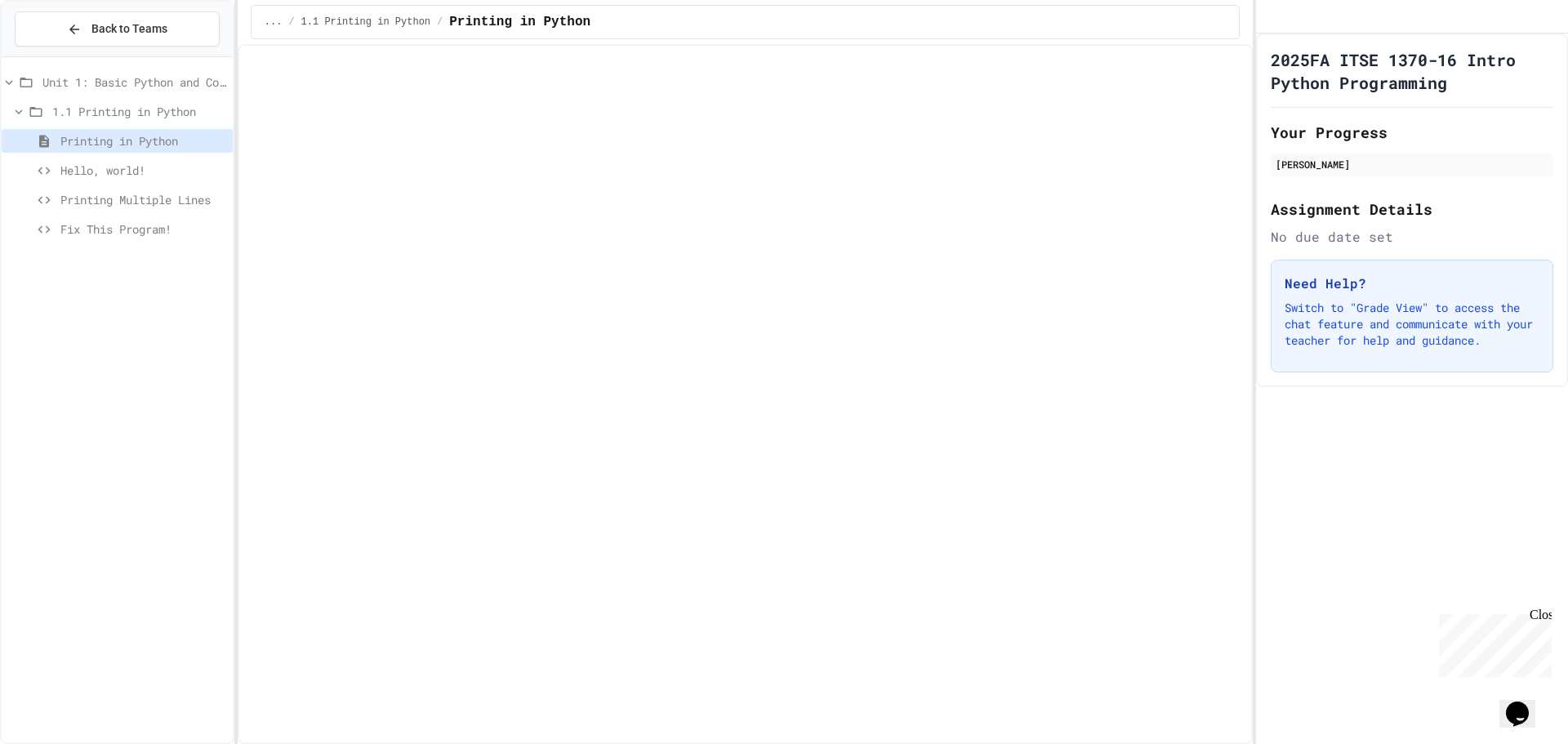
click at [148, 110] on span "1.1 Printing in Python" at bounding box center [139, 111] width 174 height 17
click at [148, 110] on span "1.1 Printing in Python" at bounding box center [141, 111] width 171 height 17
click at [169, 158] on div "Printing in Python" at bounding box center [117, 144] width 231 height 29
click at [170, 173] on span "Hello, world!" at bounding box center [143, 170] width 166 height 17
